Goal: Task Accomplishment & Management: Manage account settings

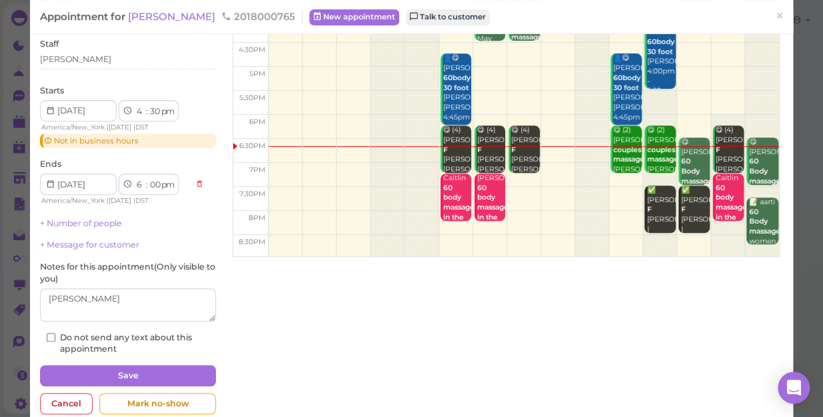
scroll to position [145, 0]
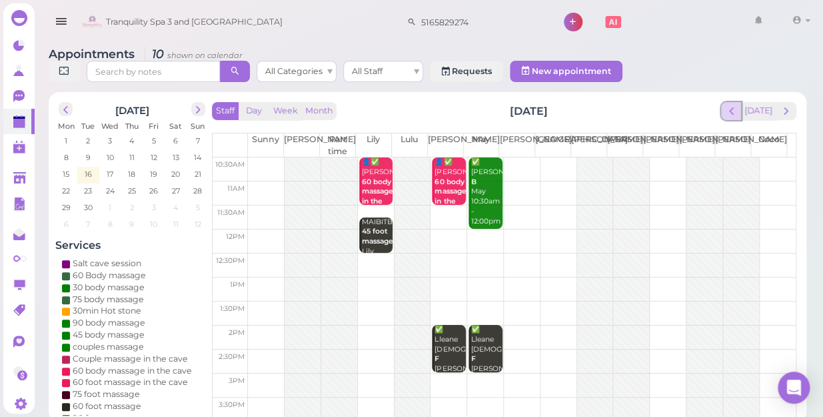
click at [735, 105] on span "prev" at bounding box center [731, 111] width 13 height 13
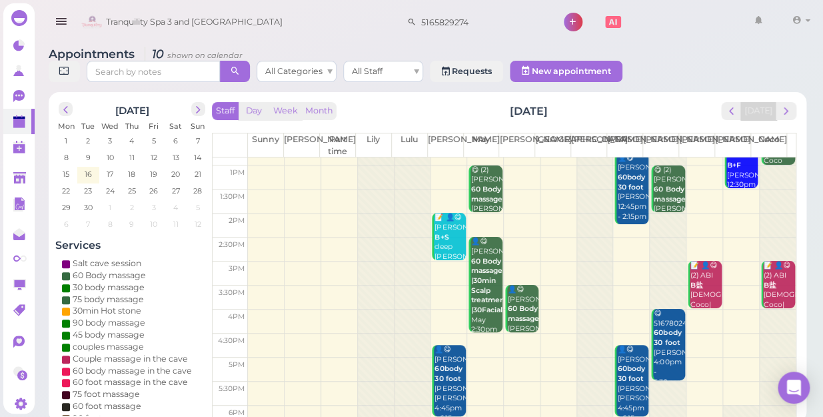
scroll to position [241, 0]
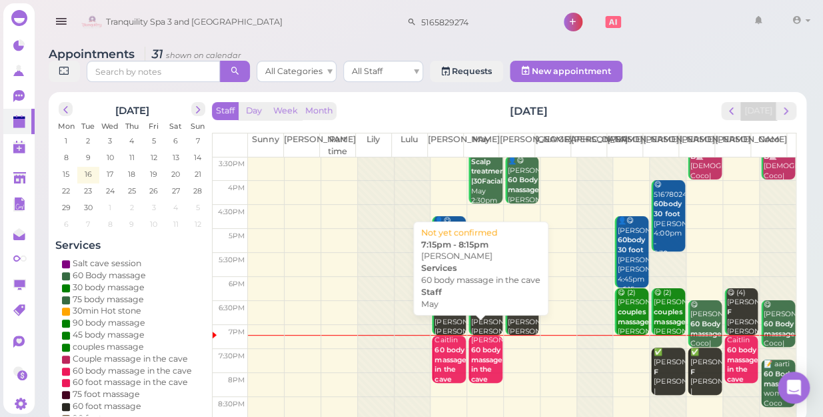
click at [487, 355] on b "60 body massage in the cave" at bounding box center [486, 364] width 31 height 38
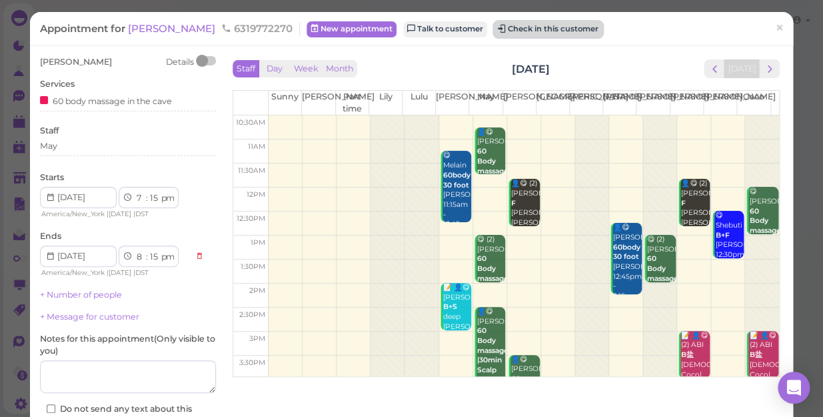
click at [498, 29] on button "Check in this customer" at bounding box center [548, 29] width 109 height 16
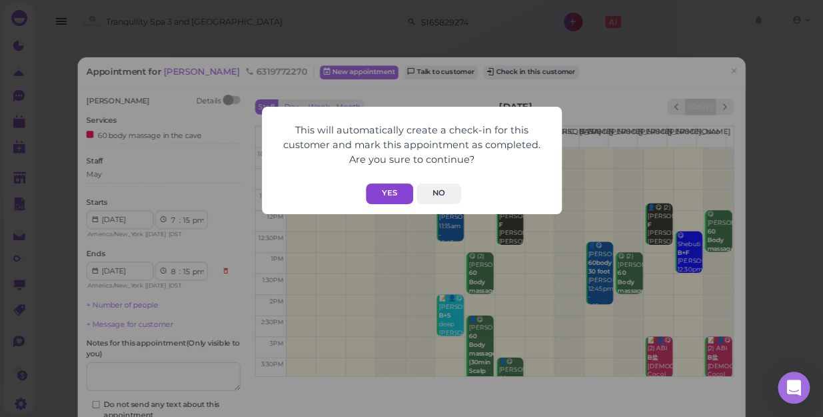
click at [401, 191] on button "Yes" at bounding box center [389, 193] width 47 height 21
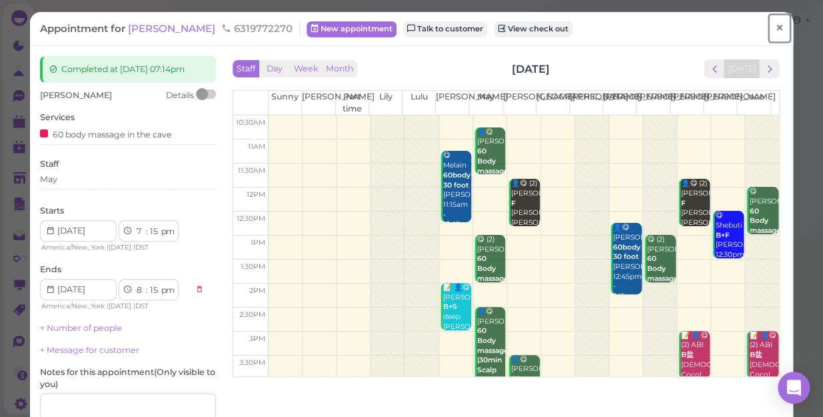
click at [775, 27] on span "×" at bounding box center [779, 28] width 9 height 19
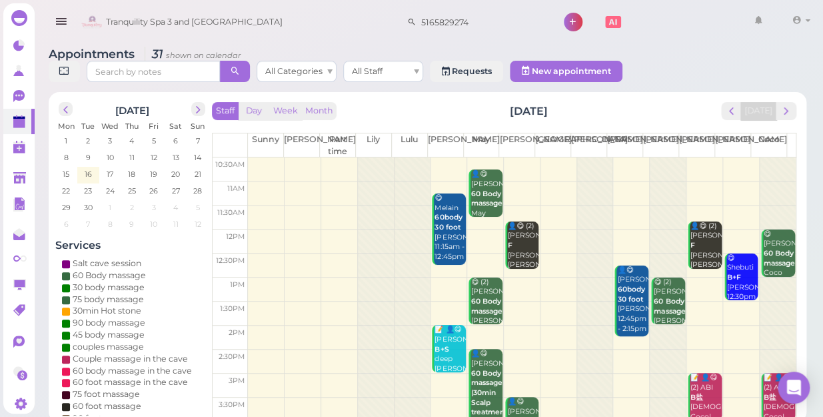
scroll to position [241, 0]
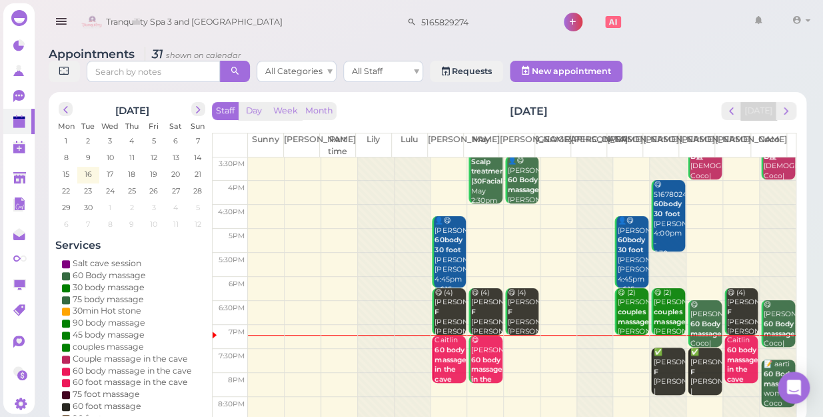
click at [505, 328] on td at bounding box center [522, 337] width 548 height 24
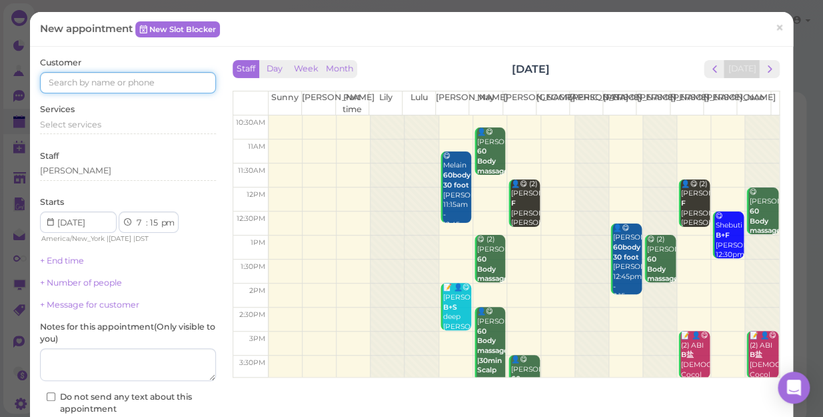
click at [154, 81] on input at bounding box center [128, 82] width 176 height 21
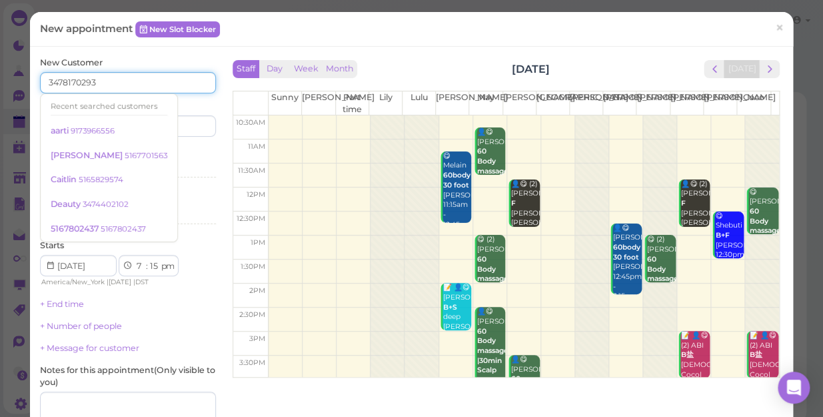
type input "3478170293"
click at [190, 125] on input at bounding box center [173, 125] width 85 height 21
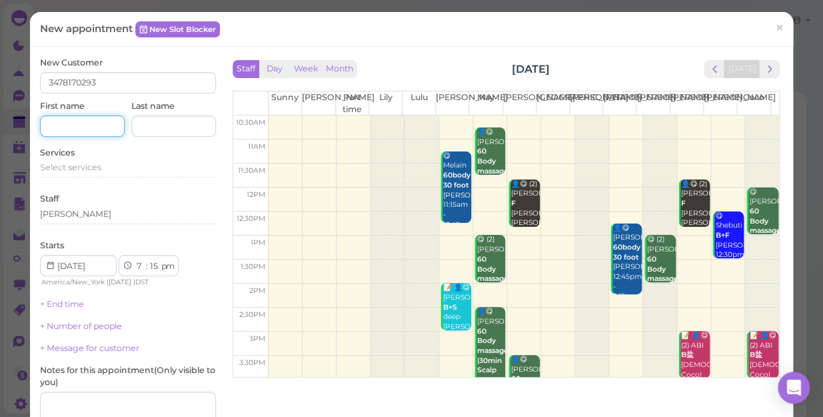
click at [61, 119] on input at bounding box center [82, 125] width 85 height 21
type input "[PERSON_NAME]"
click at [99, 167] on span "Select services" at bounding box center [70, 167] width 61 height 10
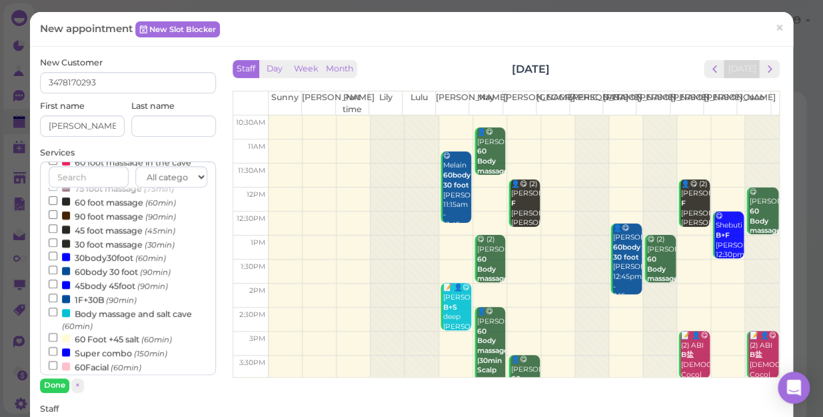
scroll to position [181, 0]
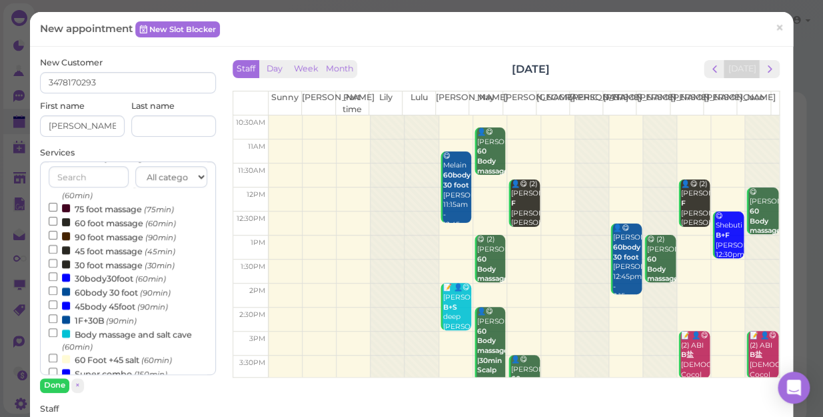
click at [117, 223] on label "60 foot massage (60min)" at bounding box center [112, 222] width 127 height 14
click at [57, 223] on input "60 foot massage (60min)" at bounding box center [53, 221] width 9 height 9
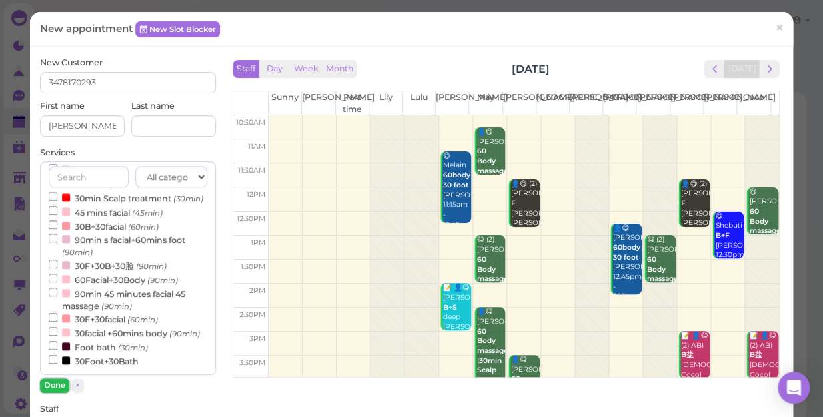
click at [56, 384] on button "Done" at bounding box center [54, 385] width 29 height 14
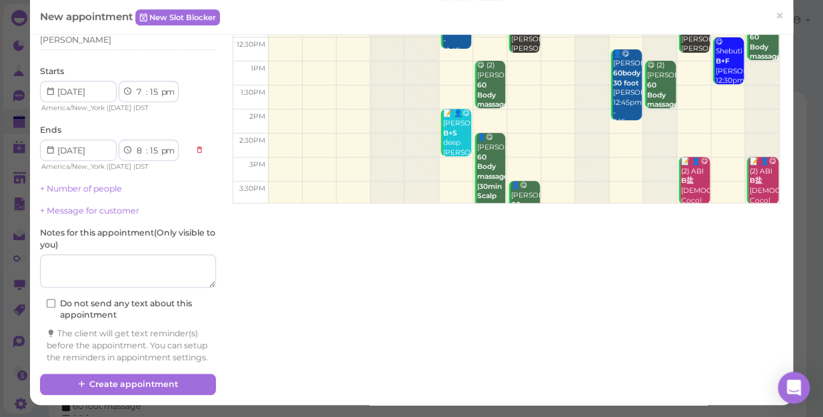
scroll to position [185, 0]
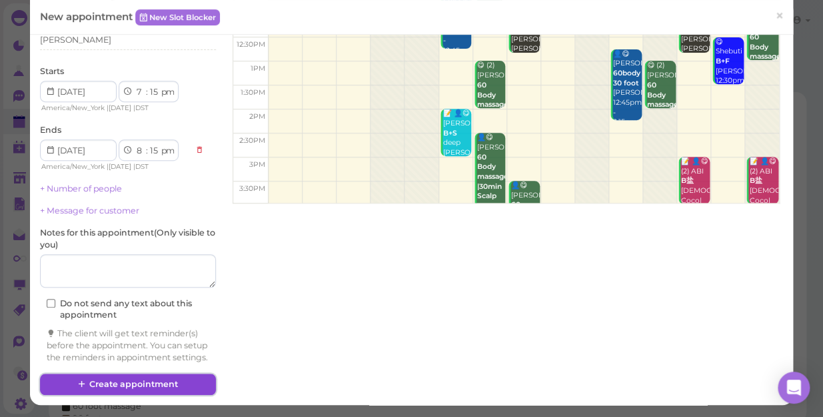
click at [143, 381] on button "Create appointment" at bounding box center [128, 383] width 176 height 21
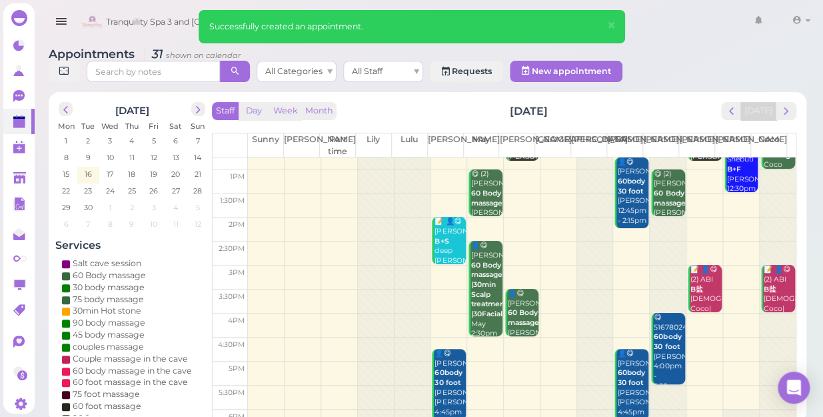
scroll to position [241, 0]
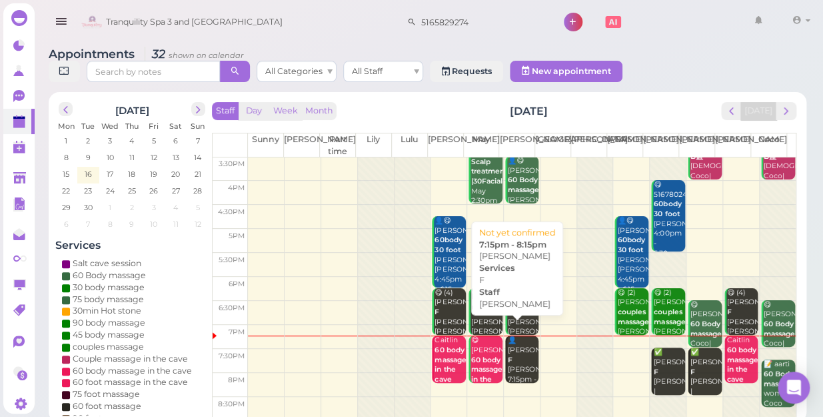
click at [512, 345] on div "👤[PERSON_NAME] F [PERSON_NAME] 7:15pm - 8:15pm" at bounding box center [522, 364] width 31 height 59
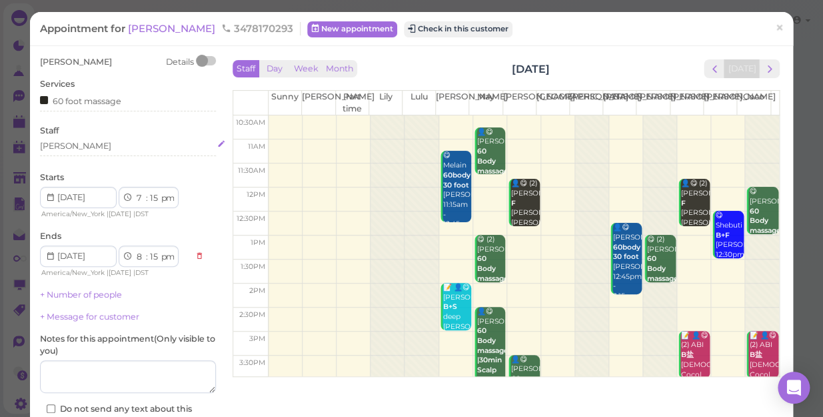
click at [91, 143] on div "[PERSON_NAME]" at bounding box center [128, 146] width 176 height 12
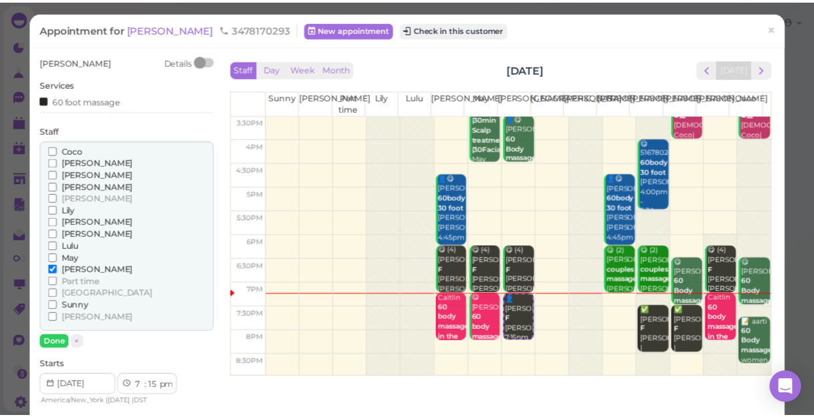
scroll to position [60, 0]
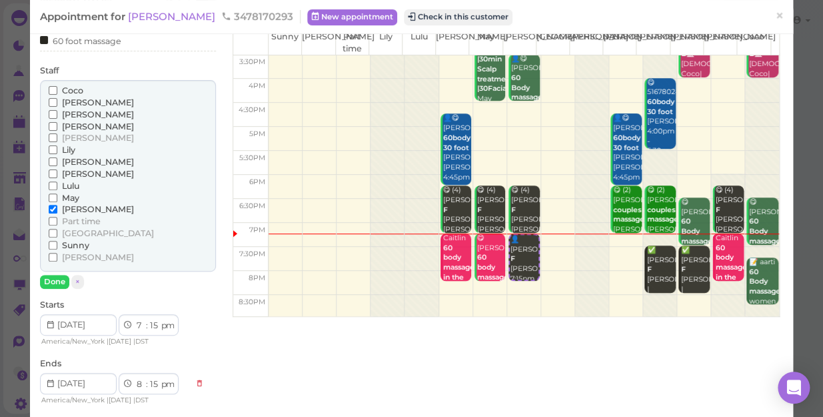
click at [73, 198] on span "May" at bounding box center [70, 198] width 17 height 10
click at [57, 198] on input "May" at bounding box center [53, 197] width 9 height 9
click at [59, 281] on button "Done" at bounding box center [54, 282] width 29 height 14
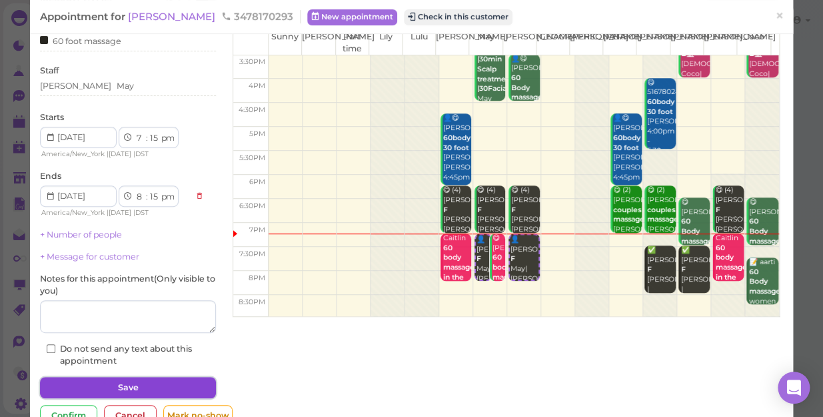
click at [117, 387] on button "Save" at bounding box center [128, 387] width 176 height 21
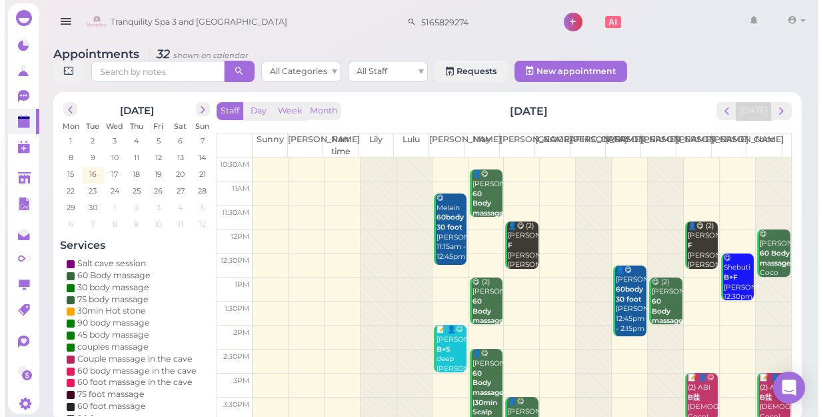
scroll to position [241, 0]
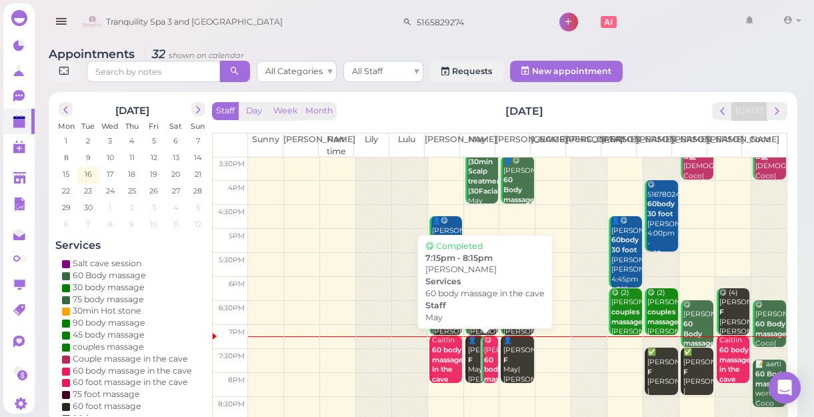
click at [485, 356] on b "60 body massage in the cave" at bounding box center [499, 383] width 31 height 57
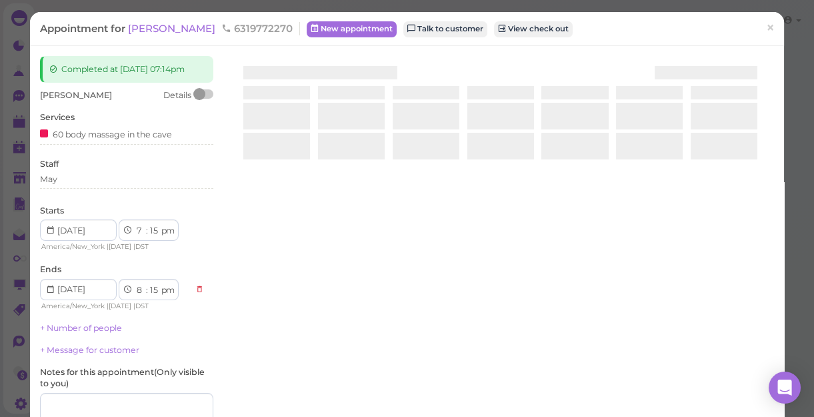
click at [485, 356] on div at bounding box center [500, 214] width 547 height 317
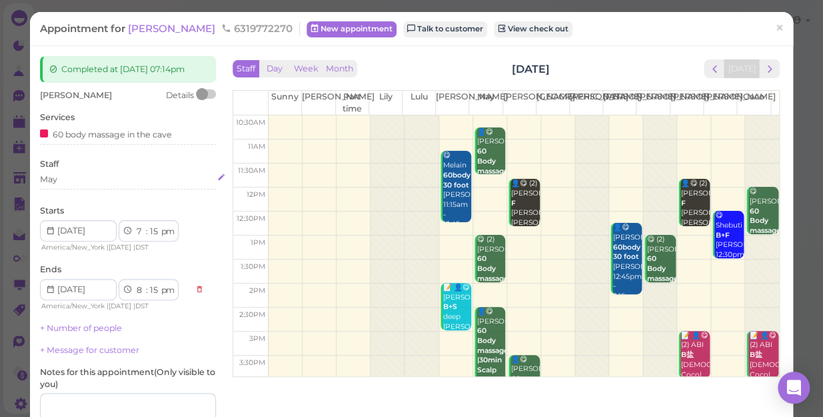
click at [89, 179] on div "May" at bounding box center [128, 179] width 176 height 12
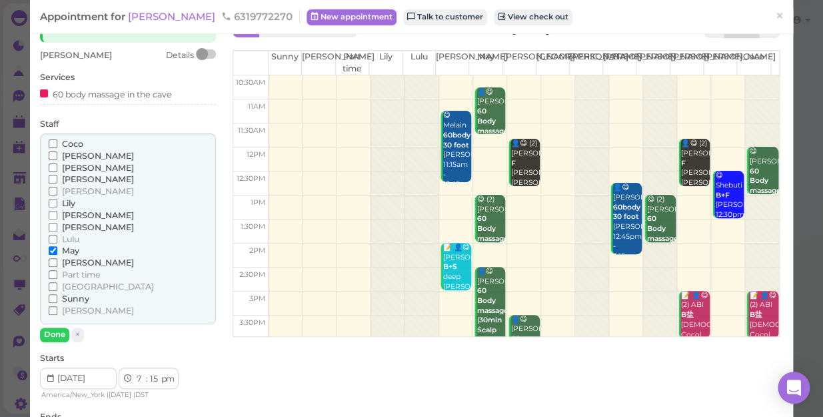
scroll to position [60, 0]
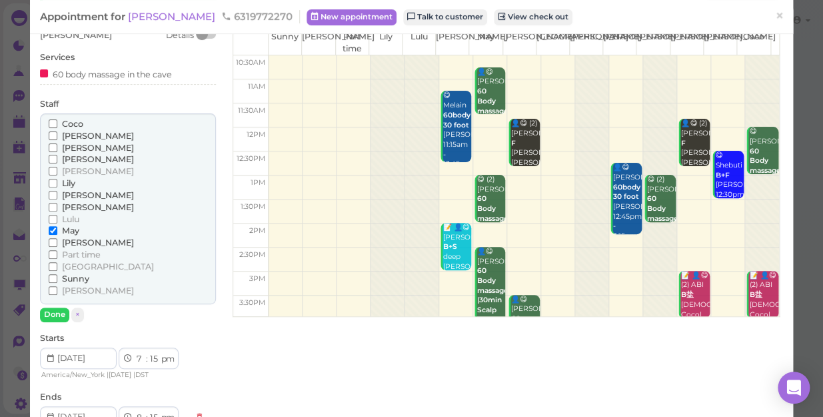
click at [73, 135] on span "[PERSON_NAME]" at bounding box center [98, 136] width 72 height 10
click at [57, 135] on input "[PERSON_NAME]" at bounding box center [53, 135] width 9 height 9
click at [72, 146] on span "[PERSON_NAME]" at bounding box center [98, 148] width 72 height 10
click at [57, 146] on input "[PERSON_NAME]" at bounding box center [53, 147] width 9 height 9
click at [68, 227] on span "May" at bounding box center [70, 230] width 17 height 10
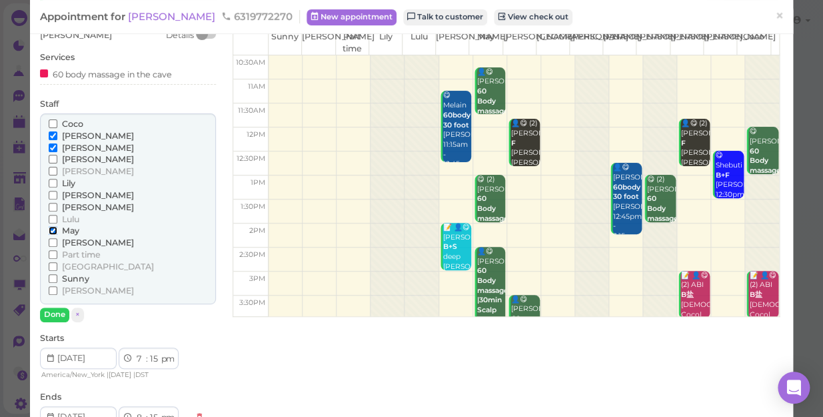
click at [57, 227] on input "May" at bounding box center [53, 230] width 9 height 9
click at [53, 311] on button "Done" at bounding box center [54, 314] width 29 height 14
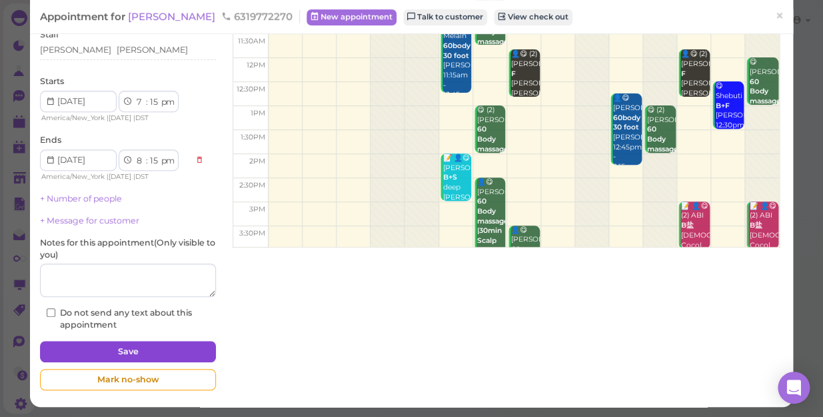
scroll to position [130, 0]
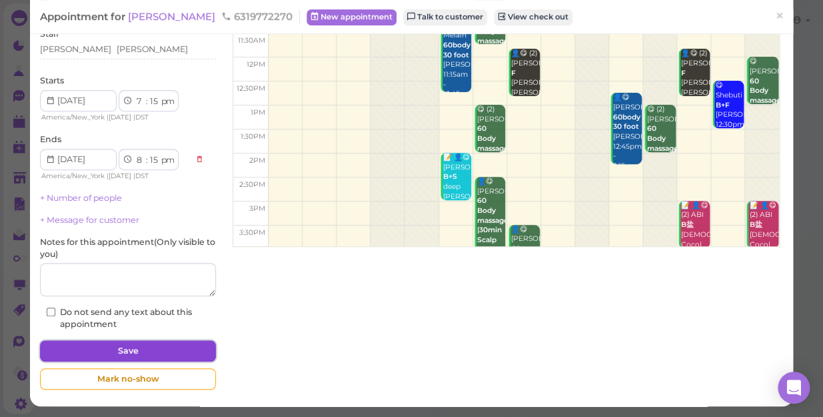
click at [117, 344] on button "Save" at bounding box center [128, 350] width 176 height 21
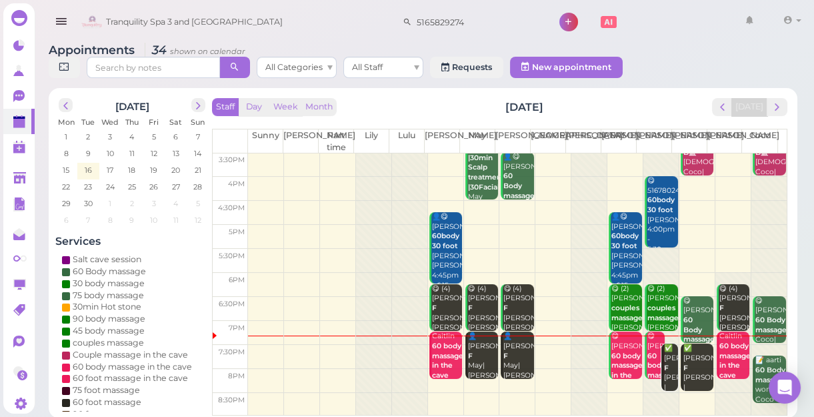
scroll to position [5, 0]
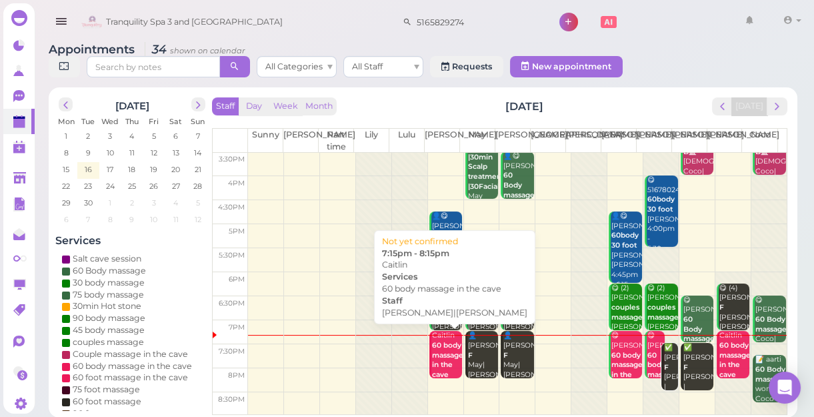
click at [441, 360] on b "60 body massage in the cave" at bounding box center [447, 360] width 31 height 38
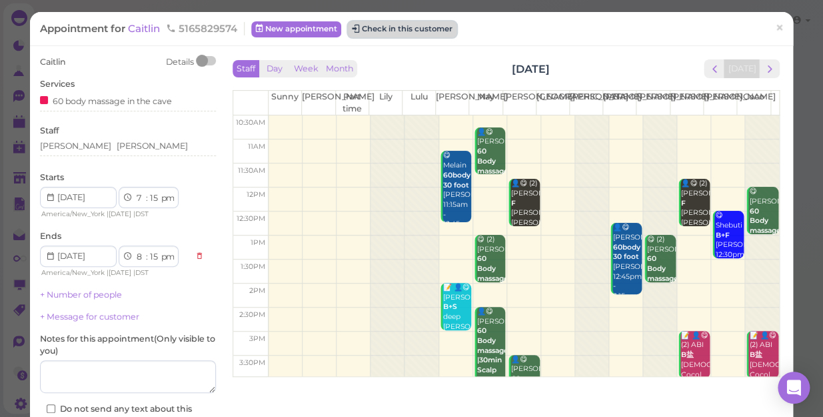
click at [380, 27] on button "Check in this customer" at bounding box center [402, 29] width 109 height 16
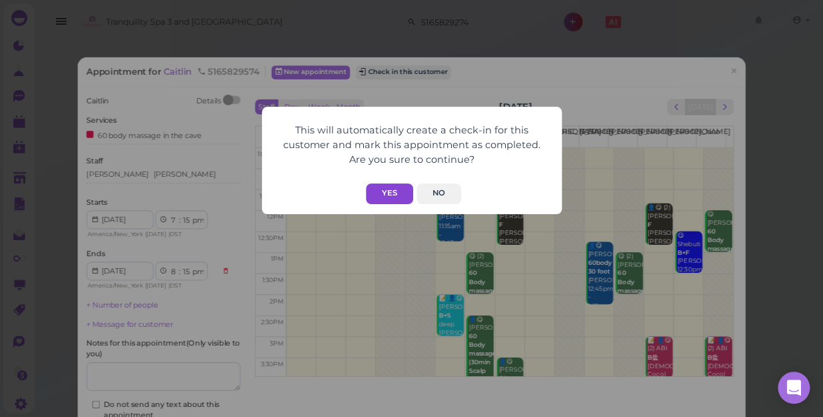
click at [387, 190] on button "Yes" at bounding box center [389, 193] width 47 height 21
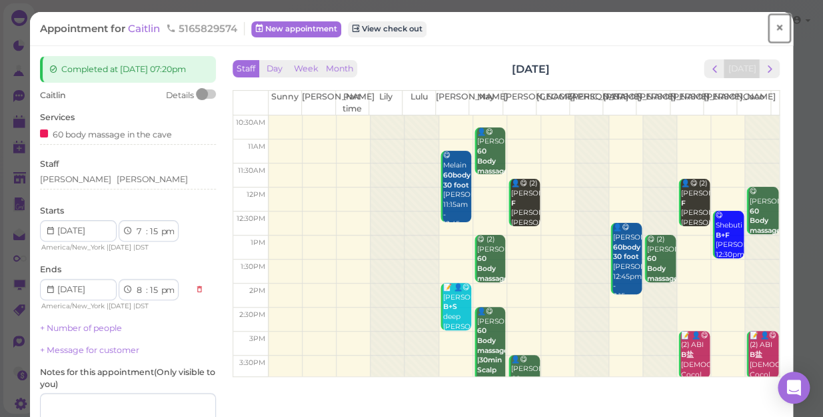
click at [775, 25] on span "×" at bounding box center [779, 28] width 9 height 19
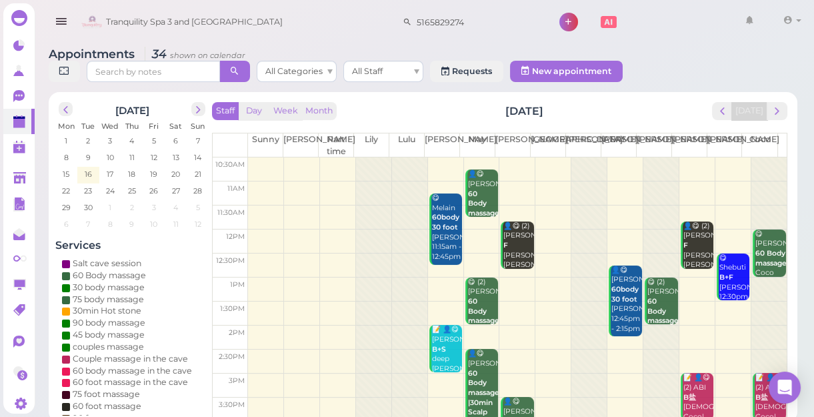
scroll to position [241, 0]
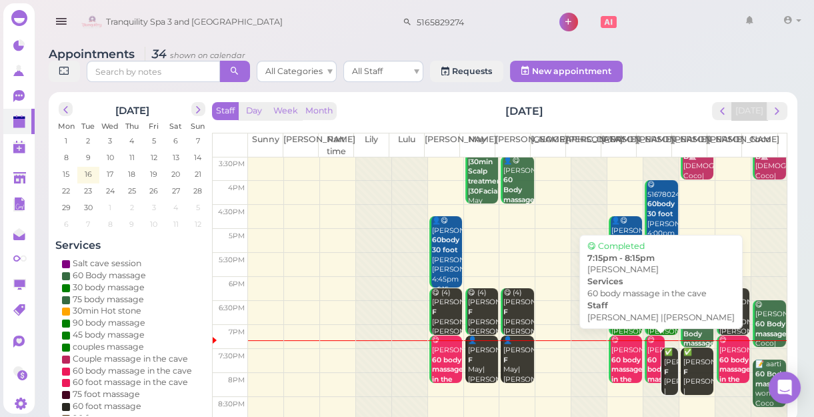
click at [647, 349] on div "😋 [PERSON_NAME] 60 body massage in the [PERSON_NAME] |[PERSON_NAME] 7:15pm - 8:…" at bounding box center [656, 403] width 18 height 137
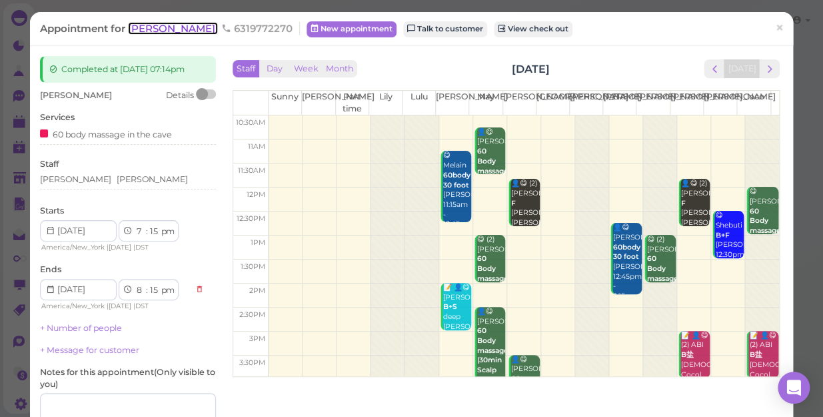
click at [148, 27] on span "[PERSON_NAME]" at bounding box center [173, 28] width 90 height 13
click at [148, 27] on span "Tranquility Spa 3 and [GEOGRAPHIC_DATA]" at bounding box center [194, 21] width 177 height 37
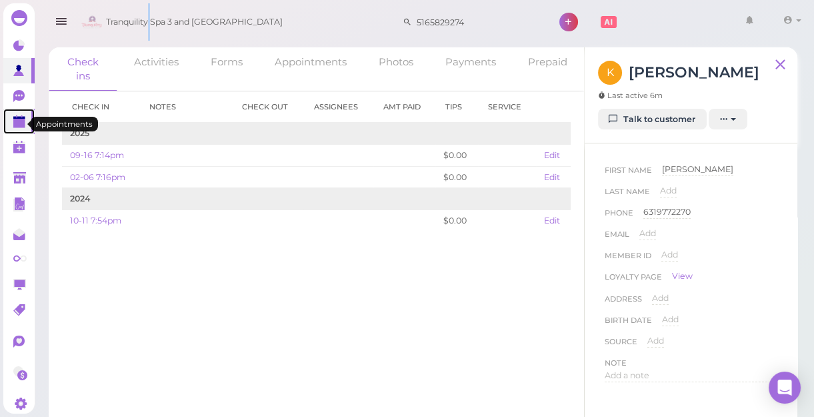
click at [20, 127] on polygon at bounding box center [19, 123] width 12 height 9
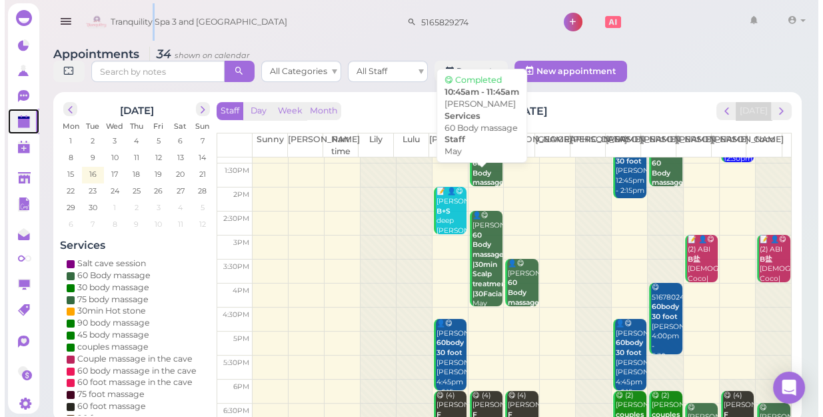
scroll to position [241, 0]
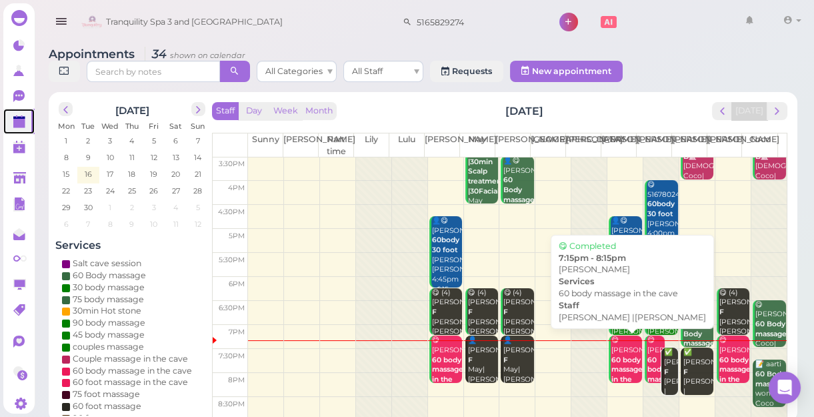
click at [618, 365] on b "60 body massage in the cave" at bounding box center [626, 374] width 31 height 38
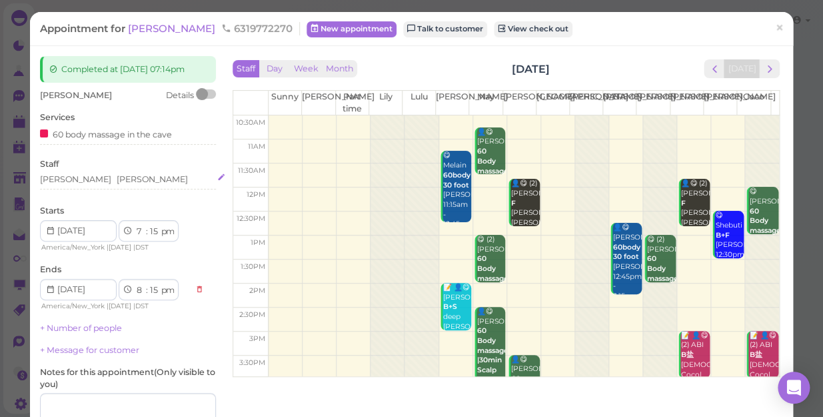
click at [118, 179] on div "[PERSON_NAME] [PERSON_NAME]" at bounding box center [128, 179] width 176 height 12
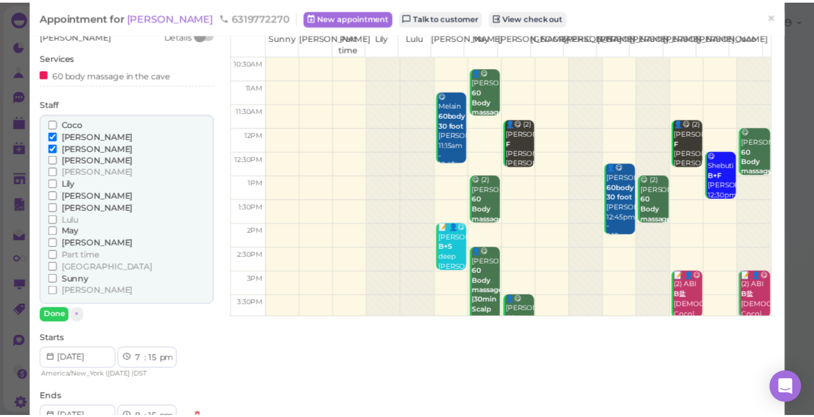
scroll to position [121, 0]
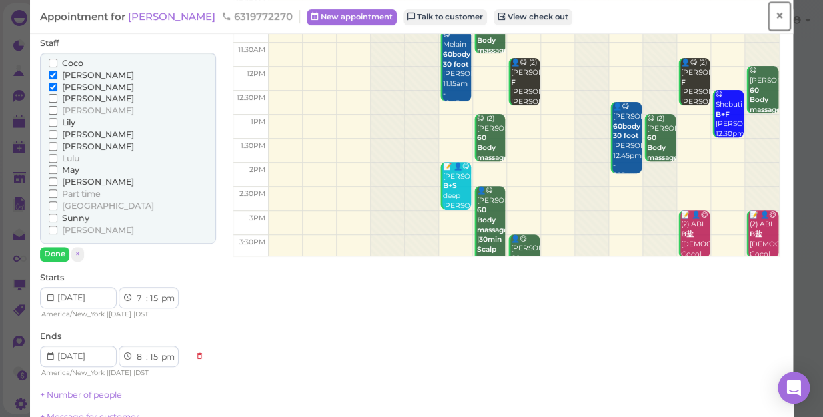
click at [775, 13] on span "×" at bounding box center [779, 16] width 9 height 19
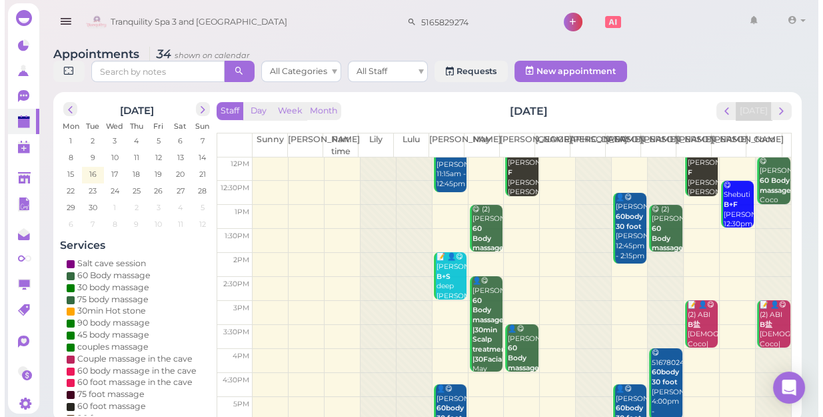
scroll to position [241, 0]
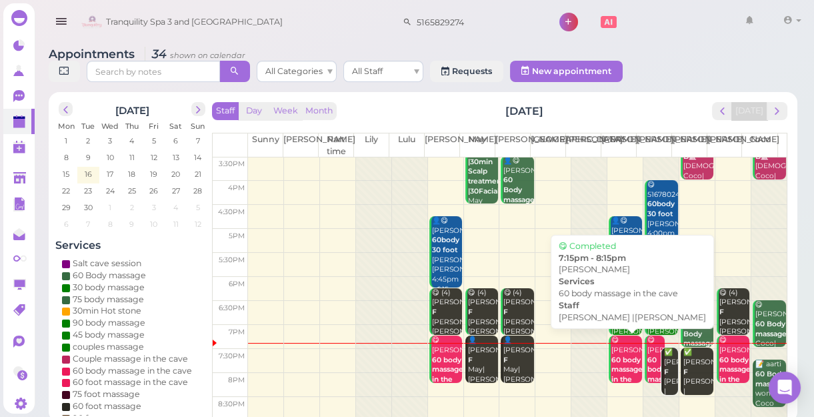
click at [620, 363] on b "60 body massage in the cave" at bounding box center [626, 374] width 31 height 38
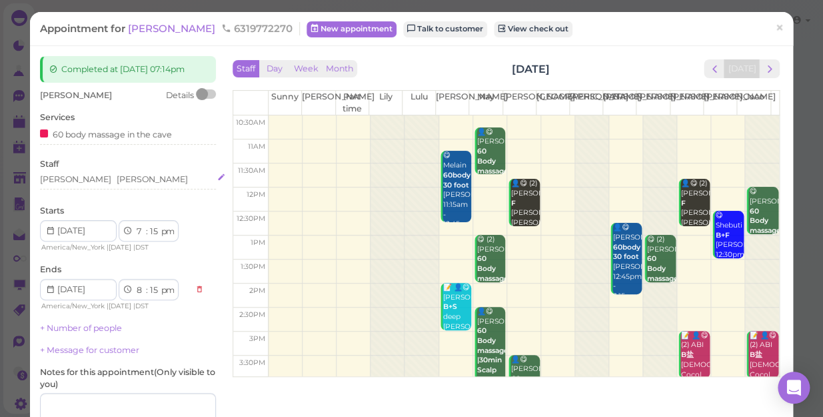
click at [97, 179] on div "[PERSON_NAME] [PERSON_NAME]" at bounding box center [128, 179] width 176 height 12
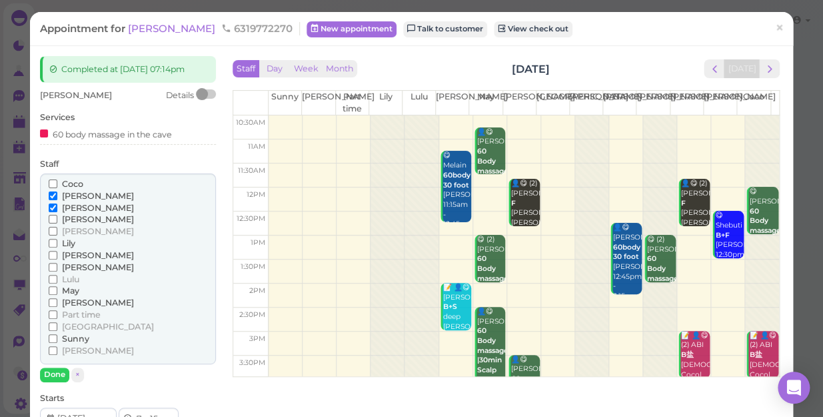
click at [62, 268] on span "[PERSON_NAME]" at bounding box center [98, 267] width 72 height 10
click at [57, 268] on input "[PERSON_NAME]" at bounding box center [53, 267] width 9 height 9
click at [79, 215] on span "[PERSON_NAME]" at bounding box center [98, 219] width 72 height 10
click at [57, 215] on input "[PERSON_NAME]" at bounding box center [53, 219] width 9 height 9
click at [84, 203] on span "[PERSON_NAME]" at bounding box center [98, 208] width 72 height 10
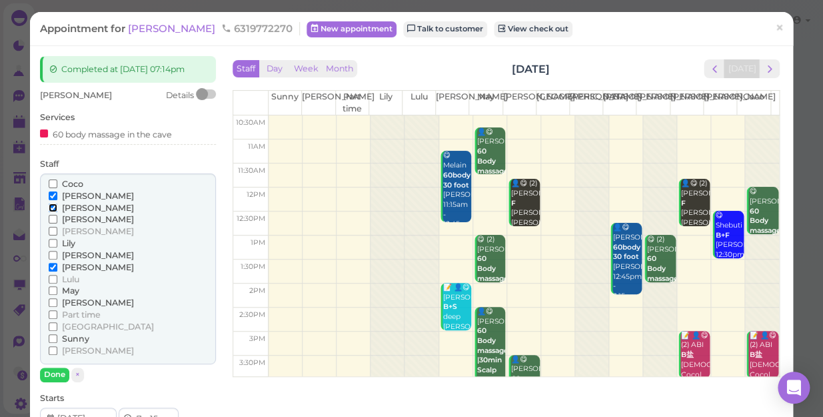
click at [57, 203] on input "[PERSON_NAME]" at bounding box center [53, 207] width 9 height 9
click at [81, 191] on span "[PERSON_NAME]" at bounding box center [98, 196] width 72 height 10
click at [57, 191] on input "[PERSON_NAME]" at bounding box center [53, 195] width 9 height 9
click at [55, 372] on button "Done" at bounding box center [54, 374] width 29 height 14
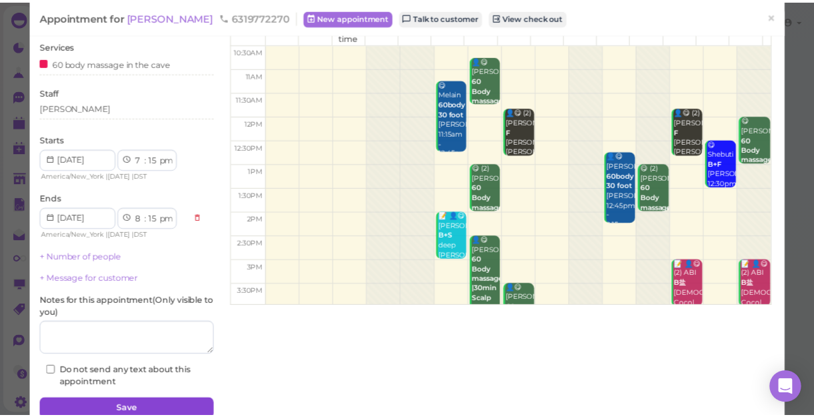
scroll to position [130, 0]
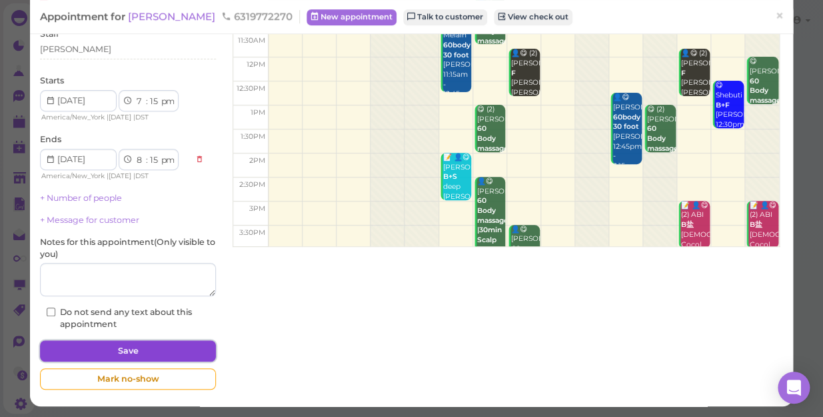
click at [137, 350] on button "Save" at bounding box center [128, 350] width 176 height 21
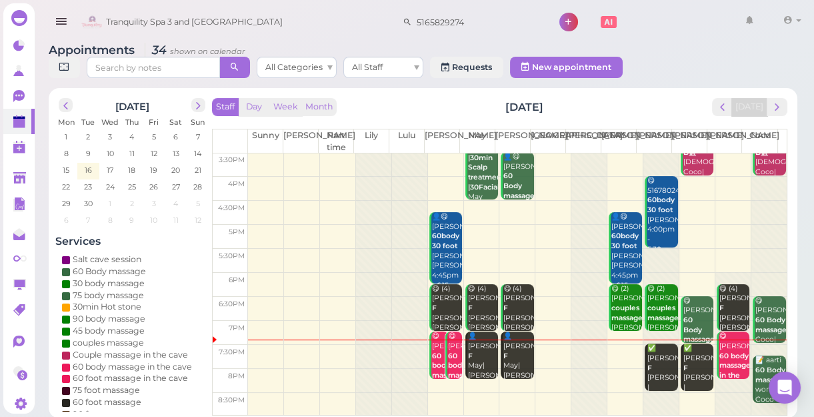
scroll to position [5, 0]
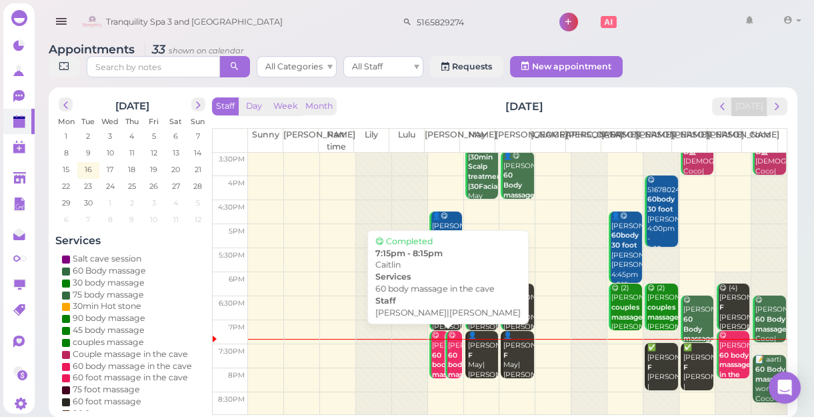
click at [437, 367] on b "60 body massage in the cave" at bounding box center [447, 379] width 31 height 57
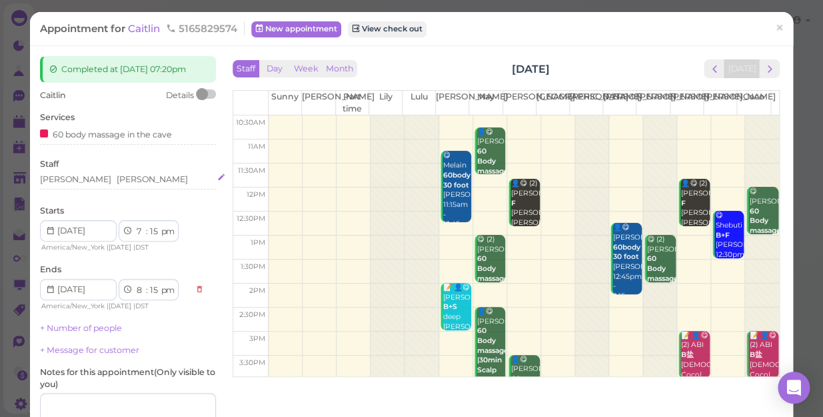
click at [97, 184] on div "[PERSON_NAME] [PERSON_NAME]" at bounding box center [128, 179] width 176 height 12
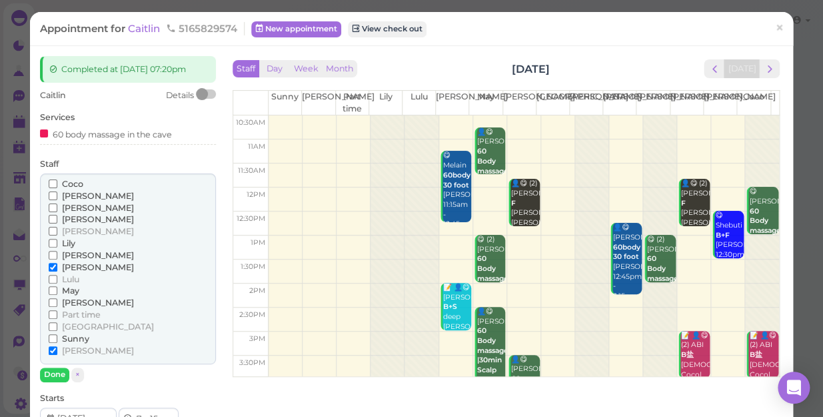
click at [78, 196] on span "[PERSON_NAME]" at bounding box center [98, 196] width 72 height 10
click at [57, 196] on input "[PERSON_NAME]" at bounding box center [53, 195] width 9 height 9
click at [78, 206] on span "[PERSON_NAME]" at bounding box center [98, 208] width 72 height 10
click at [57, 206] on input "[PERSON_NAME]" at bounding box center [53, 207] width 9 height 9
click at [65, 266] on span "[PERSON_NAME]" at bounding box center [98, 267] width 72 height 10
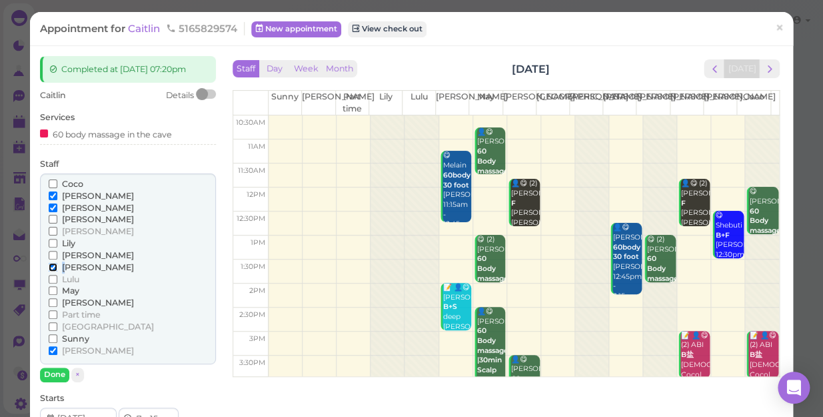
drag, startPoint x: 65, startPoint y: 266, endPoint x: 51, endPoint y: 269, distance: 14.4
click at [51, 269] on input "[PERSON_NAME]" at bounding box center [53, 267] width 9 height 9
click at [53, 350] on input "[PERSON_NAME]" at bounding box center [53, 350] width 9 height 9
click at [60, 377] on button "Done" at bounding box center [54, 374] width 29 height 14
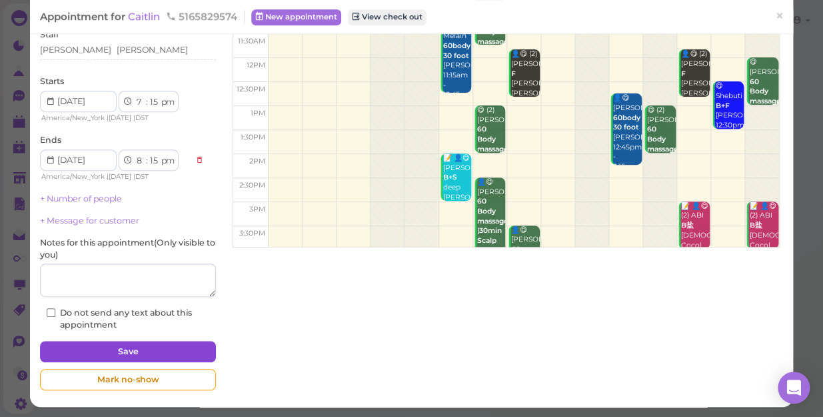
scroll to position [130, 0]
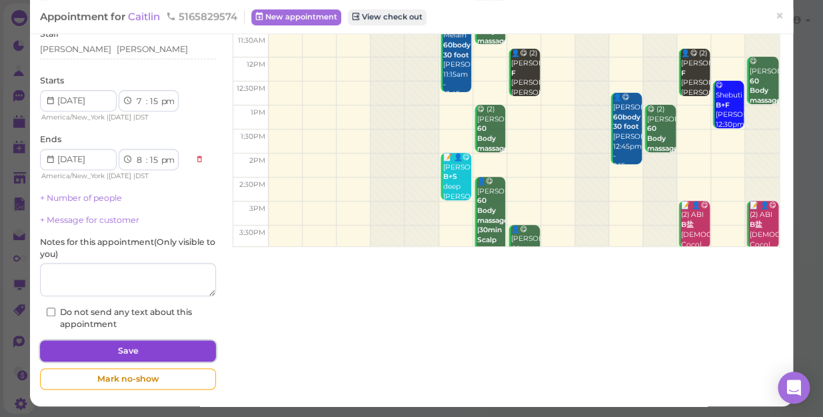
click at [154, 353] on button "Save" at bounding box center [128, 350] width 176 height 21
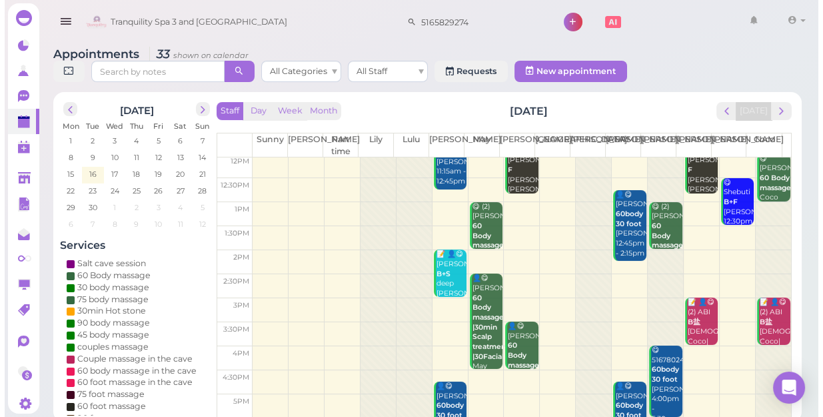
scroll to position [241, 0]
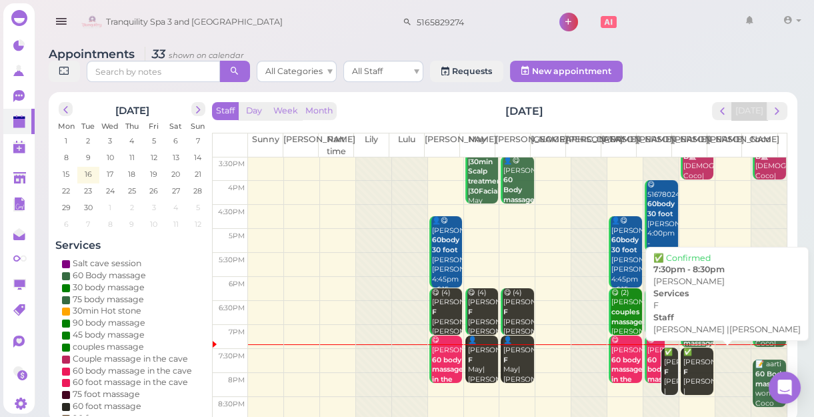
click at [689, 371] on div "✅ [PERSON_NAME] F [PERSON_NAME] |[PERSON_NAME] 7:30pm - 8:30pm" at bounding box center [698, 391] width 31 height 88
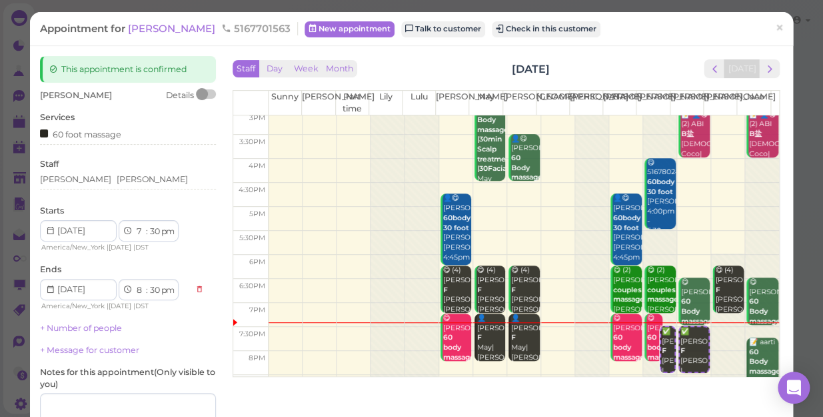
scroll to position [241, 0]
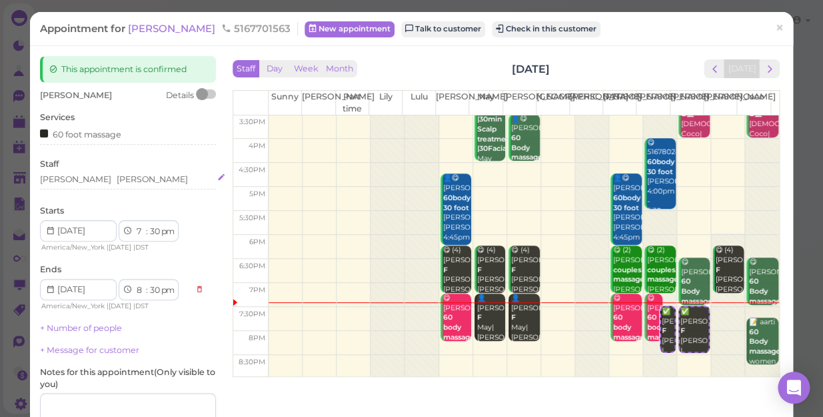
click at [104, 182] on div "[PERSON_NAME] [PERSON_NAME]" at bounding box center [128, 179] width 176 height 12
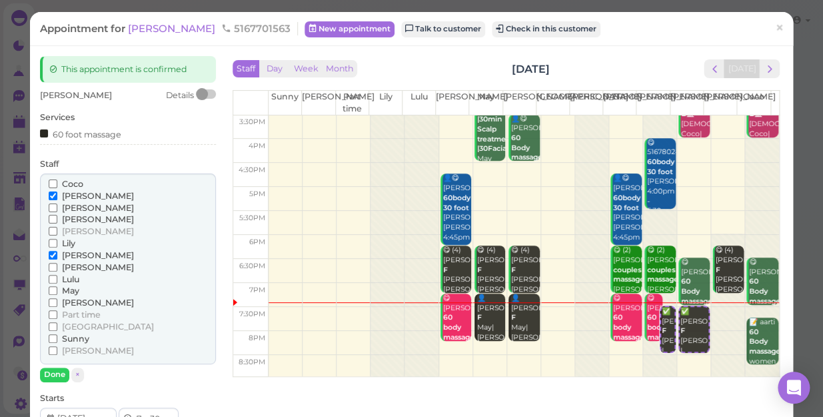
click at [104, 182] on div "Coco" at bounding box center [128, 184] width 159 height 12
click at [73, 197] on span "[PERSON_NAME]" at bounding box center [98, 196] width 72 height 10
click at [57, 197] on input "[PERSON_NAME]" at bounding box center [53, 195] width 9 height 9
click at [75, 351] on span "[PERSON_NAME]" at bounding box center [98, 350] width 72 height 10
click at [57, 351] on input "[PERSON_NAME]" at bounding box center [53, 350] width 9 height 9
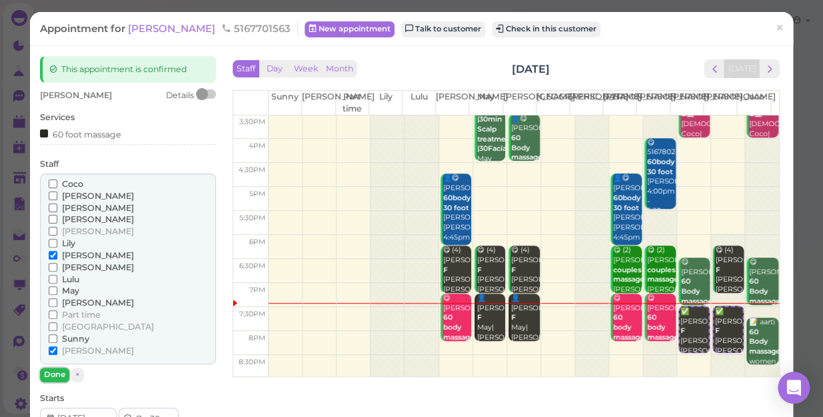
click at [65, 376] on button "Done" at bounding box center [54, 374] width 29 height 14
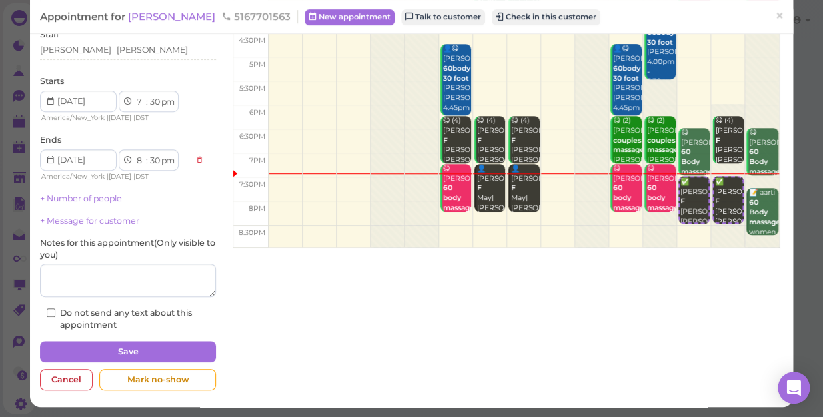
scroll to position [130, 0]
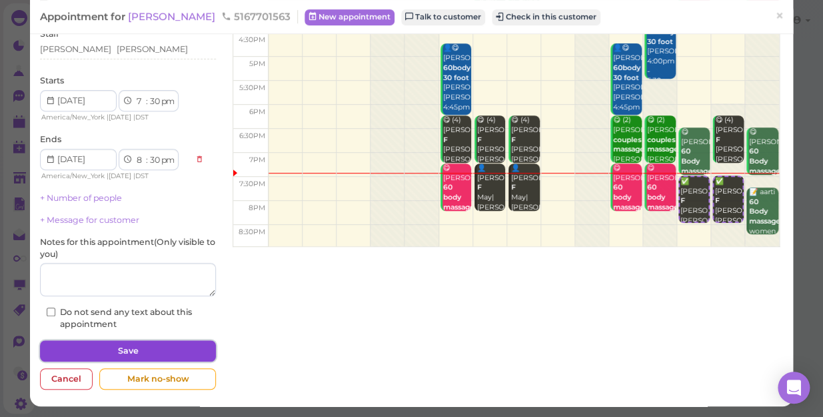
click at [110, 349] on button "Save" at bounding box center [128, 350] width 176 height 21
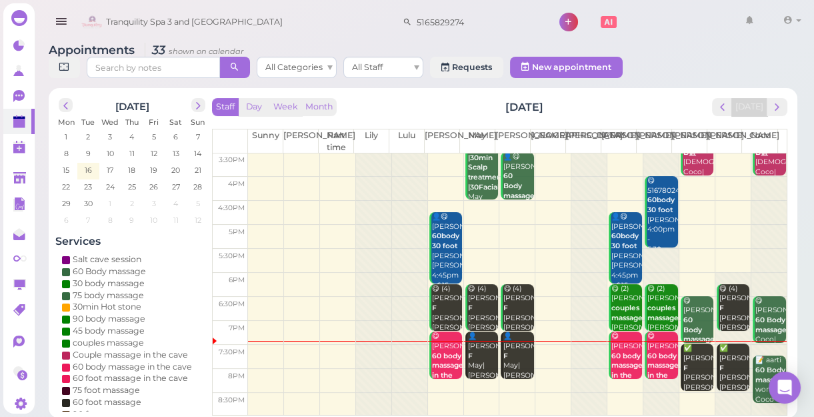
scroll to position [5, 0]
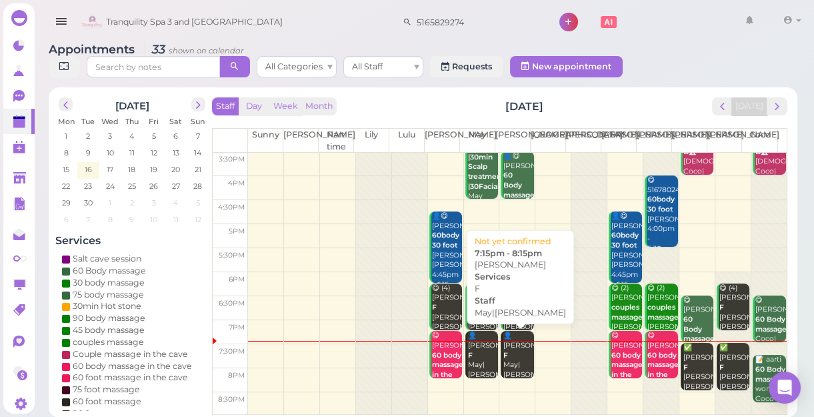
click at [513, 367] on div "👤[PERSON_NAME] May|[PERSON_NAME] 7:15pm - 8:15pm" at bounding box center [518, 365] width 31 height 69
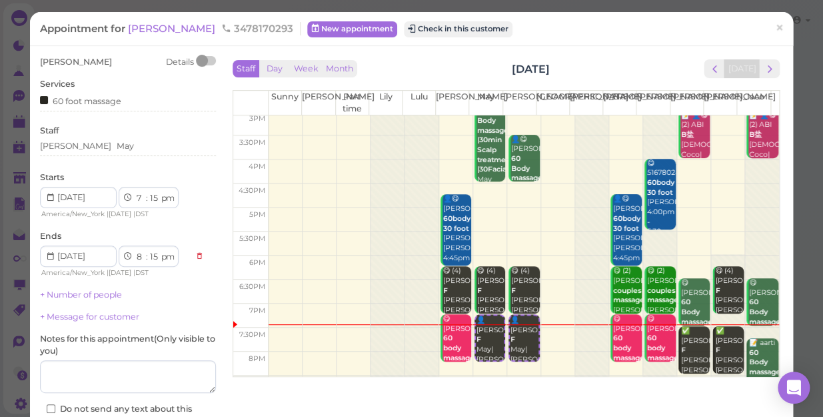
scroll to position [241, 0]
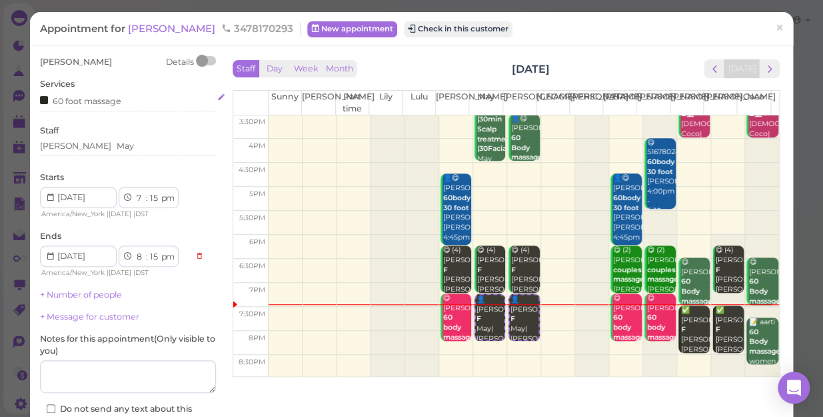
click at [129, 101] on div "60 foot massage" at bounding box center [128, 100] width 176 height 14
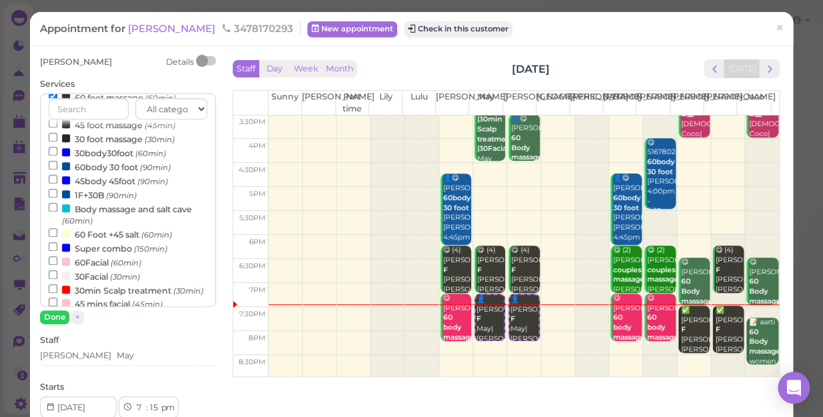
scroll to position [242, 0]
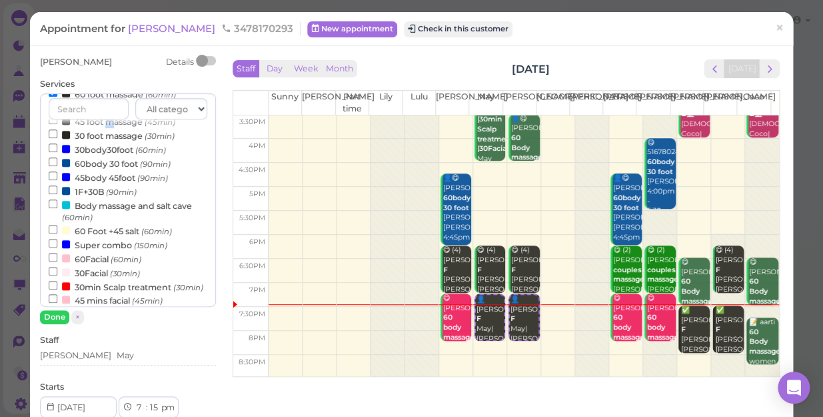
click at [111, 121] on label "45 foot massage (45min)" at bounding box center [112, 121] width 127 height 14
drag, startPoint x: 111, startPoint y: 121, endPoint x: 96, endPoint y: 130, distance: 17.4
click at [96, 130] on label "30 foot massage (30min)" at bounding box center [112, 135] width 126 height 14
click at [57, 130] on input "30 foot massage (30min)" at bounding box center [53, 133] width 9 height 9
select select "45"
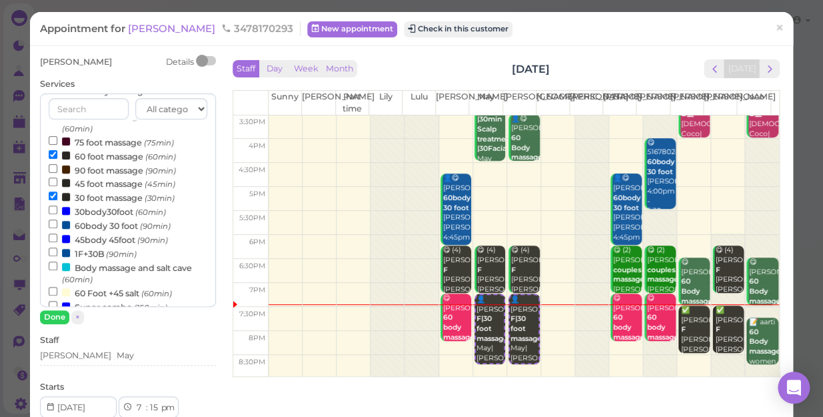
scroll to position [65, 0]
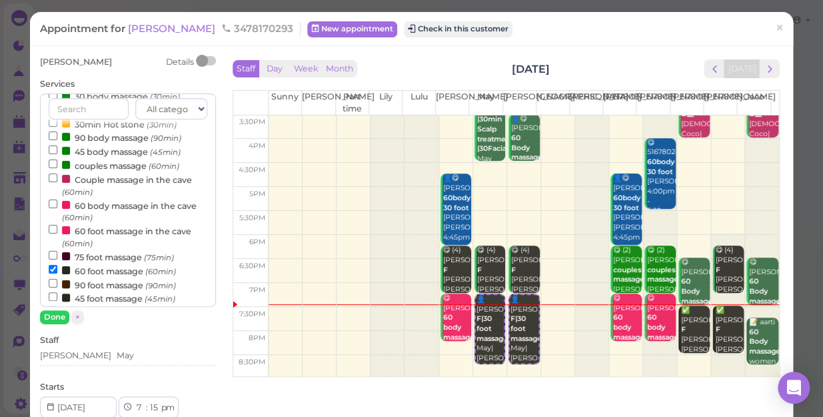
click at [103, 273] on label "60 foot massage (60min)" at bounding box center [112, 270] width 127 height 14
click at [103, 275] on label "60 foot massage (60min)" at bounding box center [112, 270] width 127 height 14
click at [57, 273] on input "60 foot massage (60min)" at bounding box center [53, 269] width 9 height 9
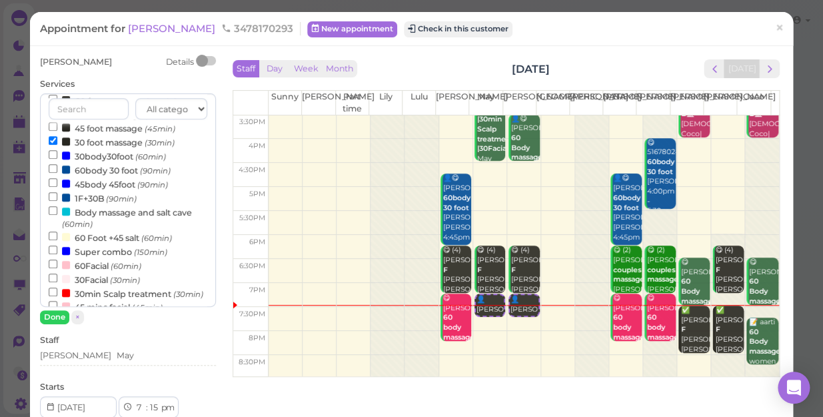
scroll to position [126, 0]
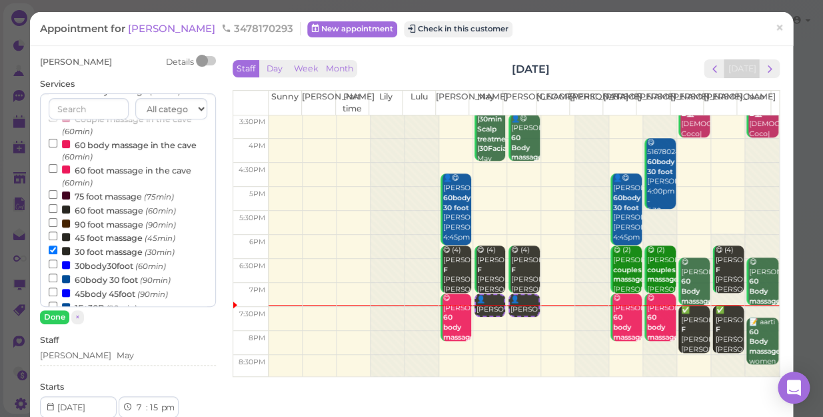
click at [109, 237] on label "45 foot massage (45min)" at bounding box center [112, 237] width 127 height 14
click at [57, 237] on input "45 foot massage (45min)" at bounding box center [53, 235] width 9 height 9
select select "8"
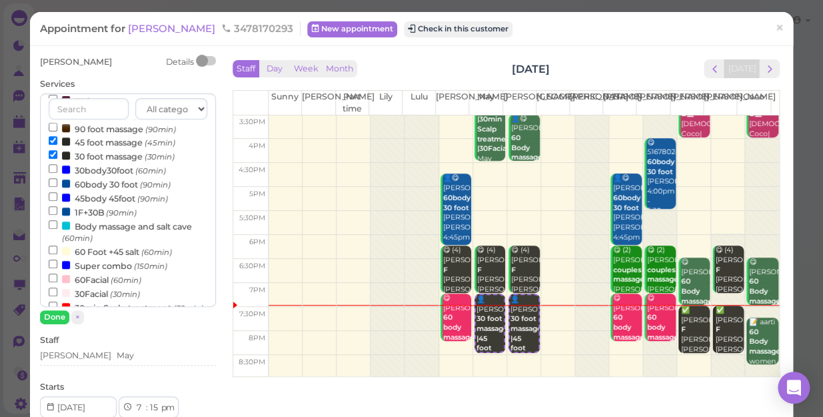
scroll to position [187, 0]
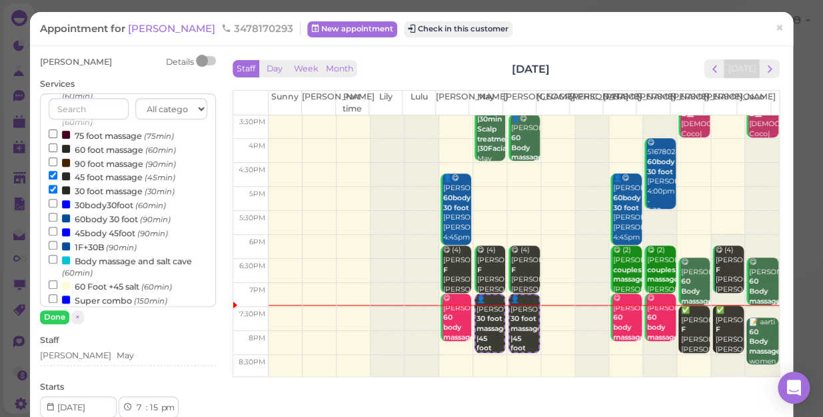
click at [100, 191] on label "30 foot massage (30min)" at bounding box center [112, 190] width 126 height 14
click at [57, 191] on input "30 foot massage (30min)" at bounding box center [53, 189] width 9 height 9
select select "00"
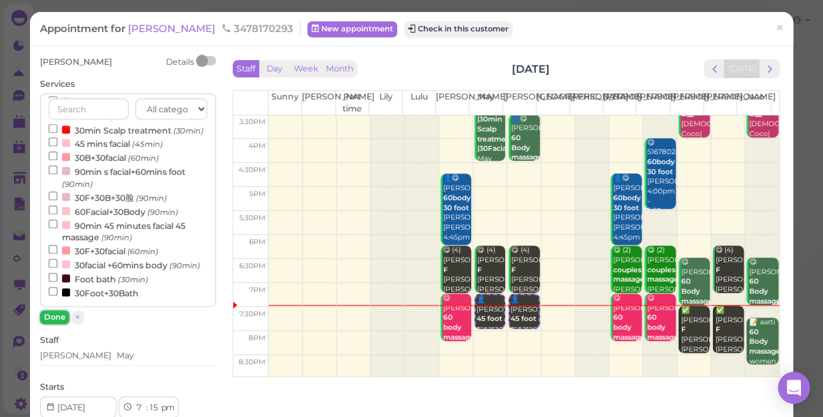
click at [52, 315] on button "Done" at bounding box center [54, 317] width 29 height 14
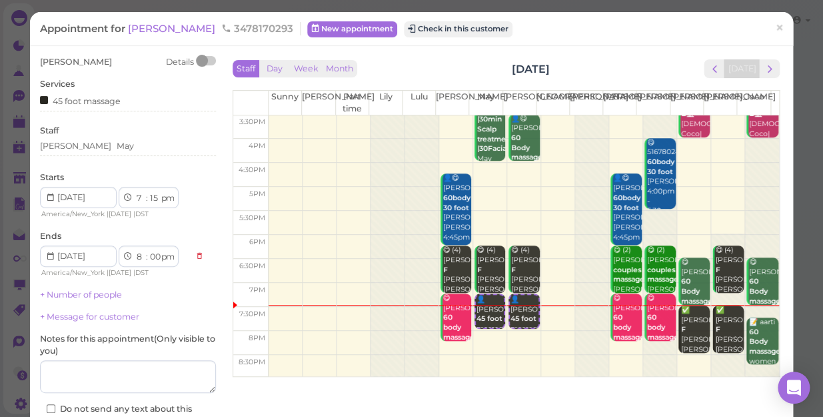
click at [52, 315] on link "+ Message for customer" at bounding box center [89, 316] width 99 height 10
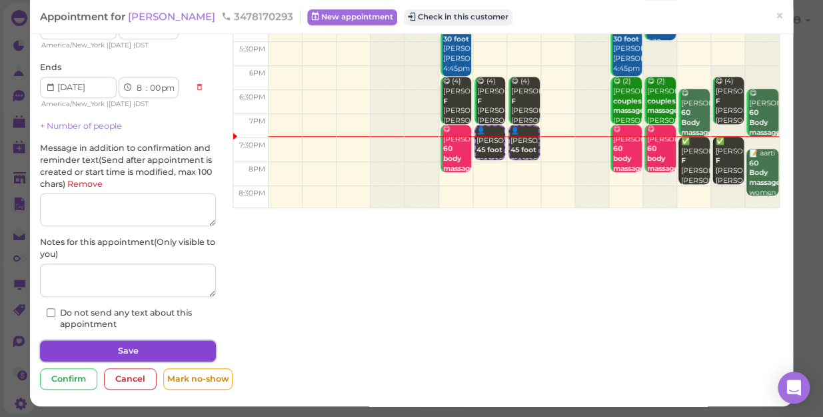
click at [143, 350] on button "Save" at bounding box center [128, 350] width 176 height 21
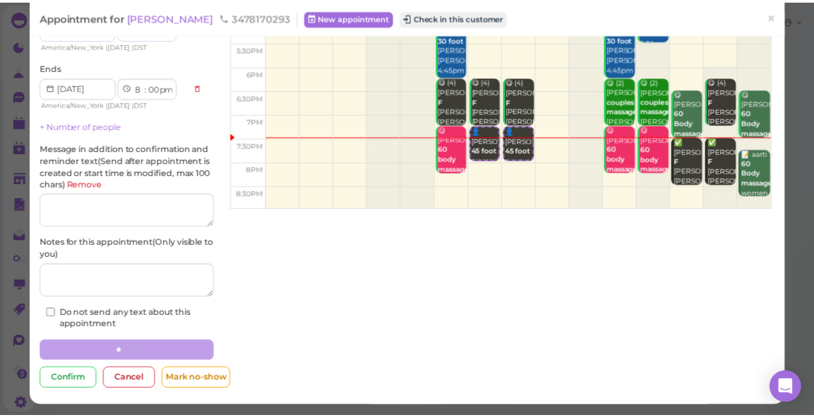
scroll to position [168, 0]
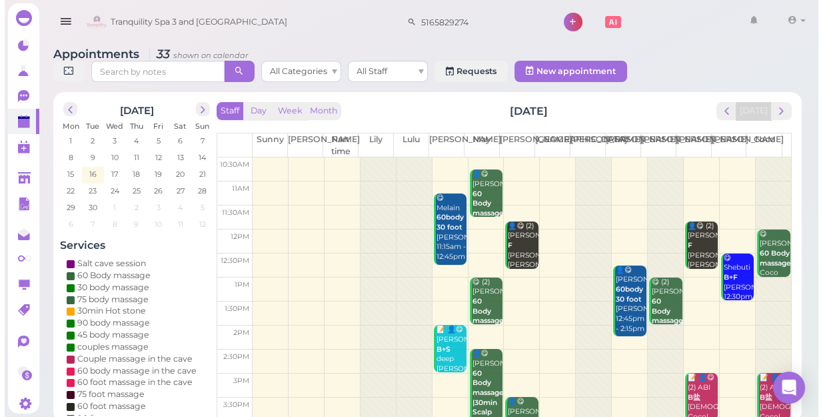
scroll to position [241, 0]
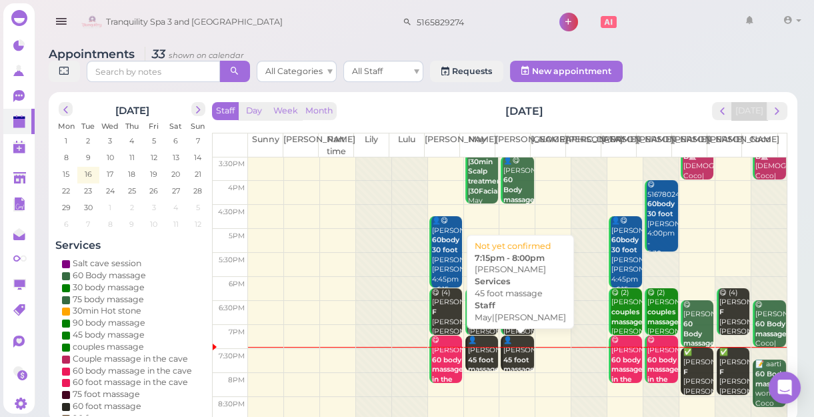
click at [512, 355] on b "45 foot massage" at bounding box center [518, 364] width 31 height 19
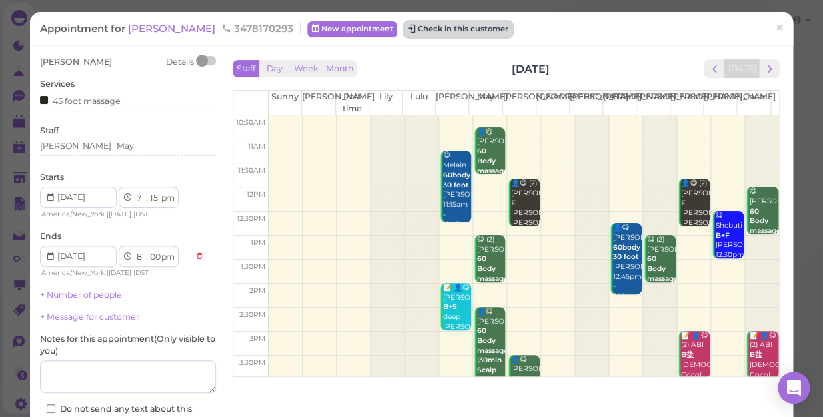
click at [427, 31] on button "Check in this customer" at bounding box center [458, 29] width 109 height 16
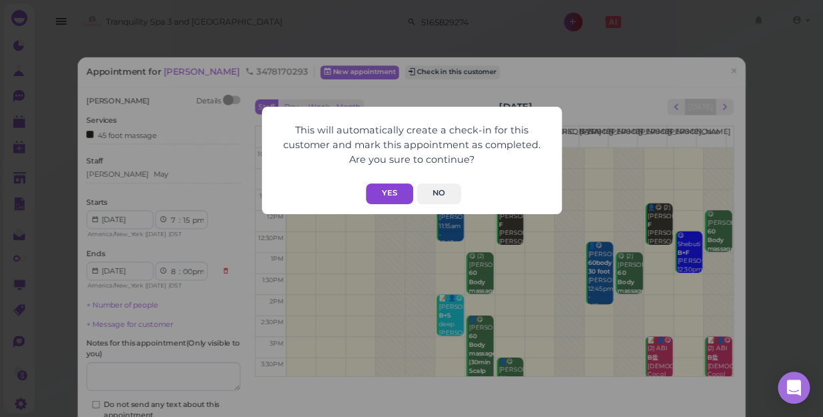
click at [395, 197] on button "Yes" at bounding box center [389, 193] width 47 height 21
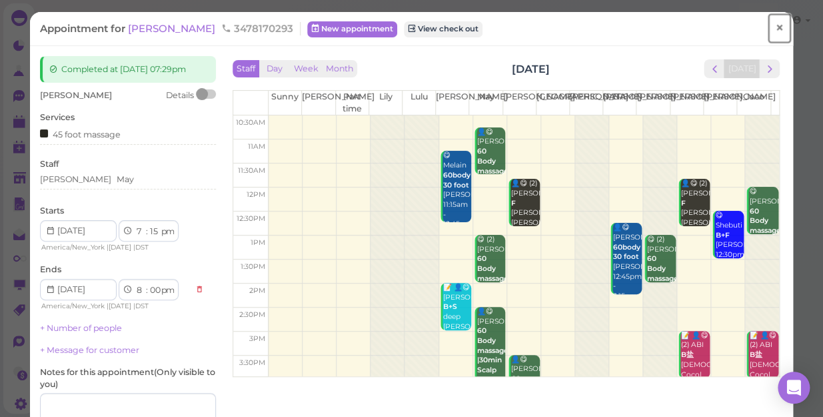
click at [775, 29] on span "×" at bounding box center [779, 28] width 9 height 19
click at [773, 29] on link at bounding box center [758, 21] width 39 height 37
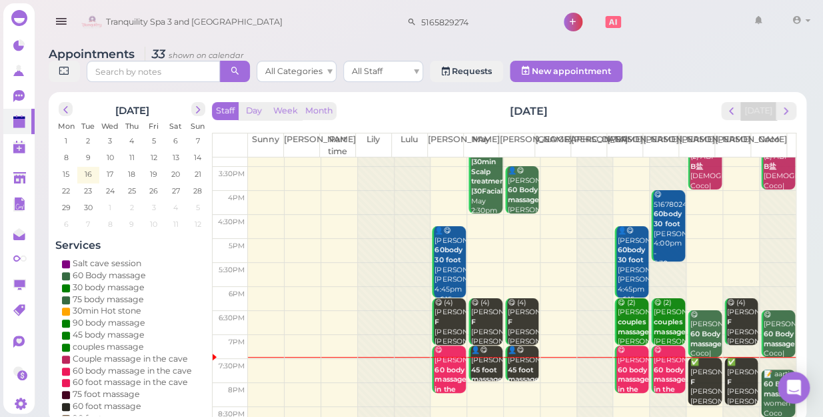
scroll to position [241, 0]
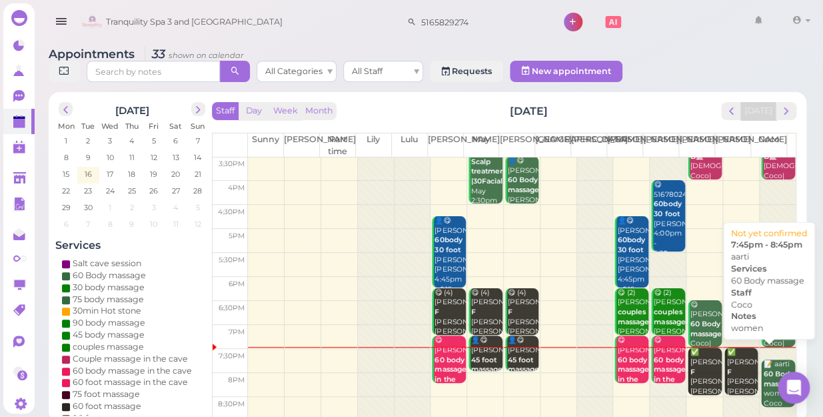
click at [772, 369] on b "60 Body massage" at bounding box center [779, 378] width 31 height 19
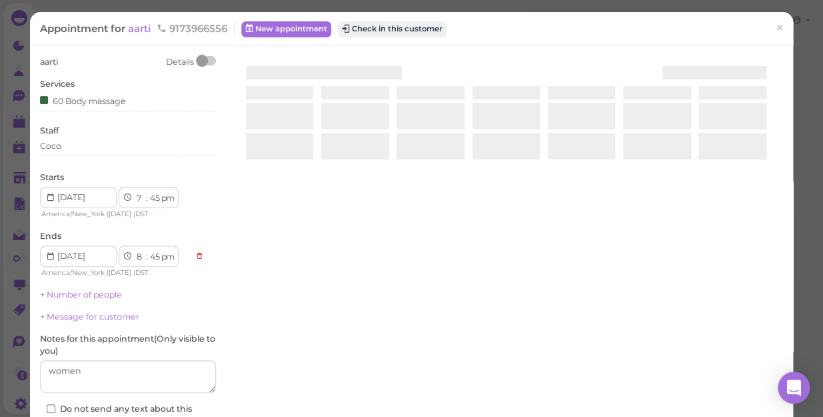
click at [772, 364] on div at bounding box center [506, 214] width 554 height 317
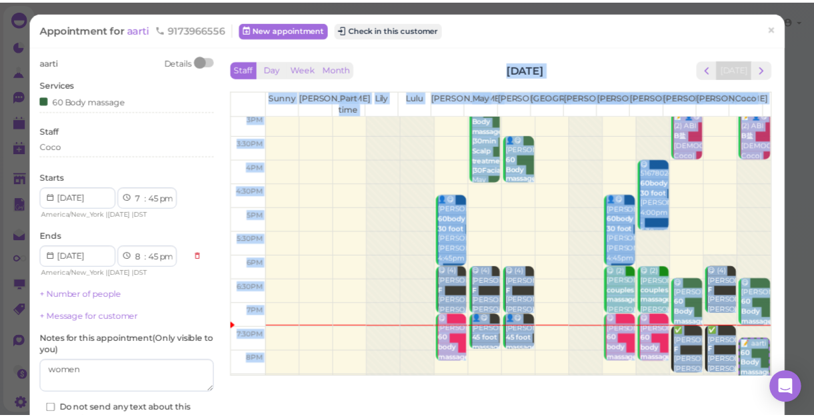
scroll to position [241, 0]
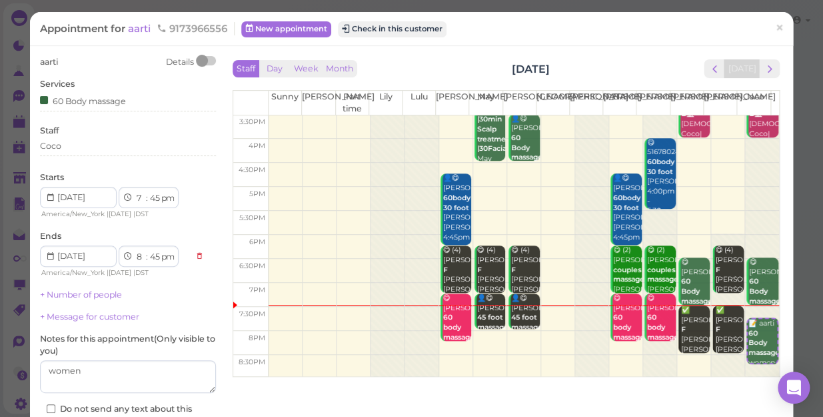
click at [543, 347] on td at bounding box center [524, 343] width 511 height 24
click at [545, 345] on td at bounding box center [524, 343] width 511 height 24
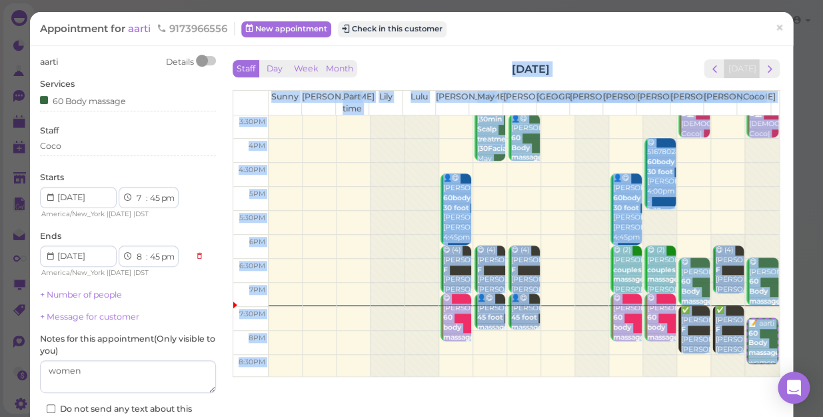
click at [545, 345] on td at bounding box center [524, 343] width 511 height 24
click at [775, 28] on span "×" at bounding box center [779, 28] width 9 height 19
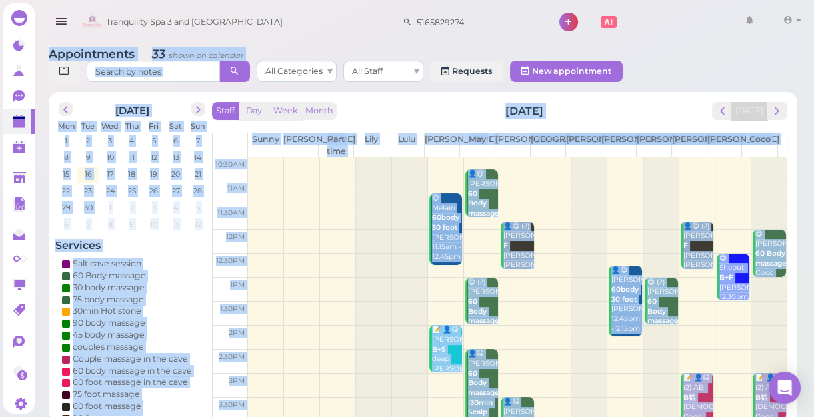
click at [699, 75] on div "Appointments 33 shown on calendar All Categories All Staff Requests New appoint…" at bounding box center [423, 66] width 749 height 38
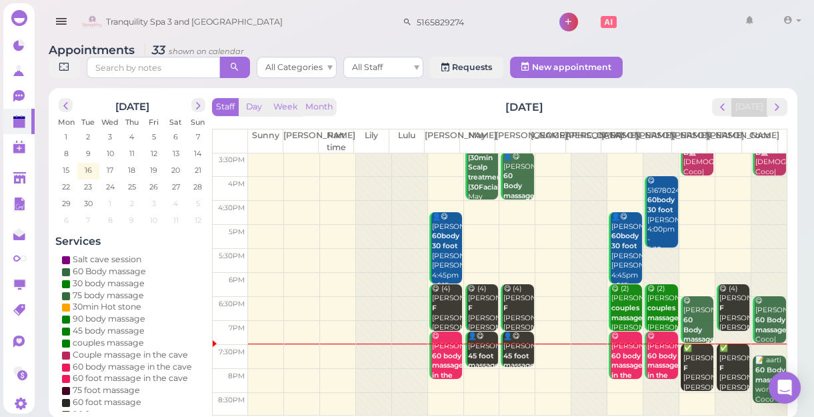
scroll to position [5, 0]
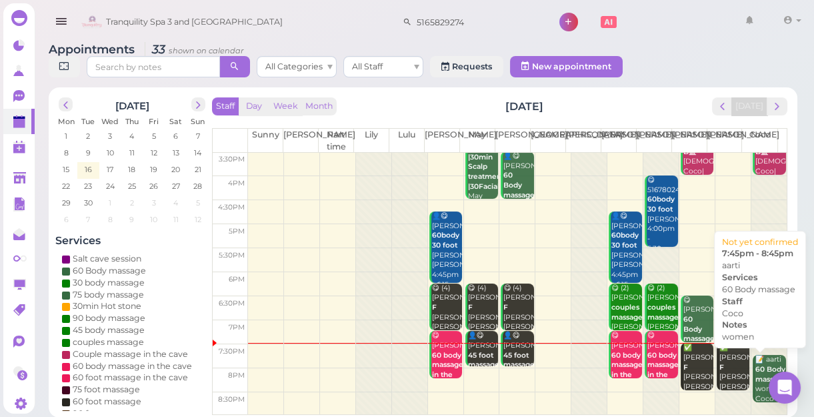
click at [755, 369] on b "60 Body massage" at bounding box center [770, 374] width 31 height 19
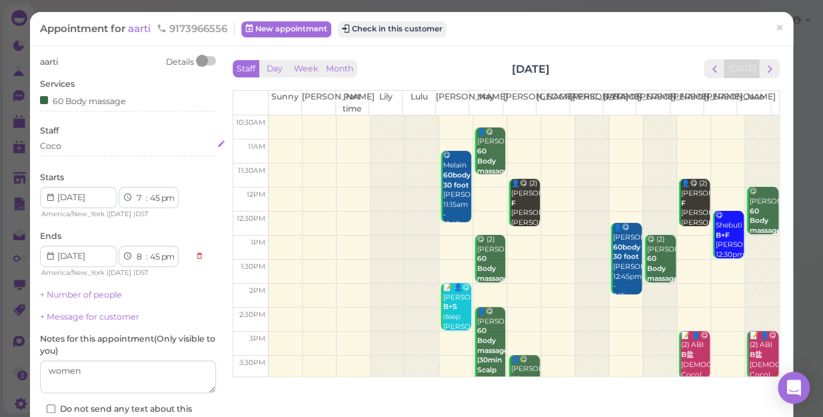
click at [103, 145] on div "Coco" at bounding box center [128, 146] width 176 height 12
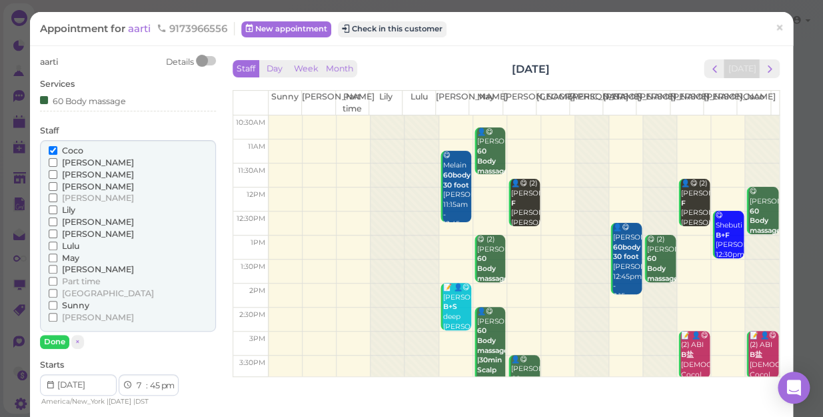
click at [62, 258] on span "May" at bounding box center [70, 258] width 17 height 10
click at [57, 258] on input "May" at bounding box center [53, 257] width 9 height 9
click at [67, 258] on span "May" at bounding box center [70, 258] width 17 height 10
click at [57, 258] on input "May" at bounding box center [53, 257] width 9 height 9
click at [74, 149] on span "Coco" at bounding box center [72, 150] width 21 height 10
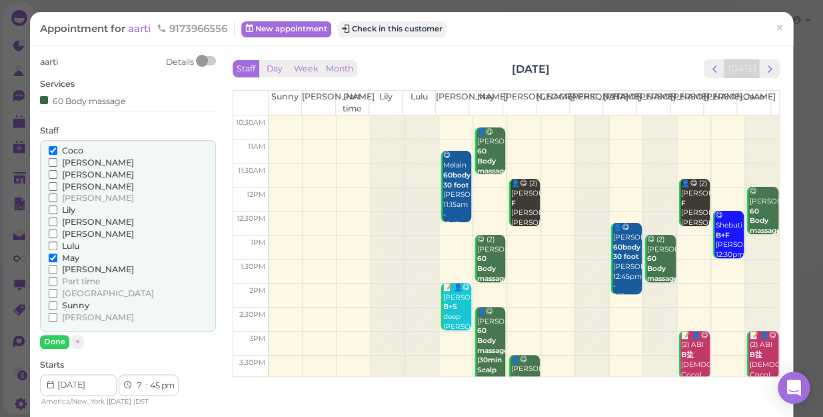
click at [57, 149] on input "Coco" at bounding box center [53, 150] width 9 height 9
click at [54, 341] on button "Done" at bounding box center [54, 342] width 29 height 14
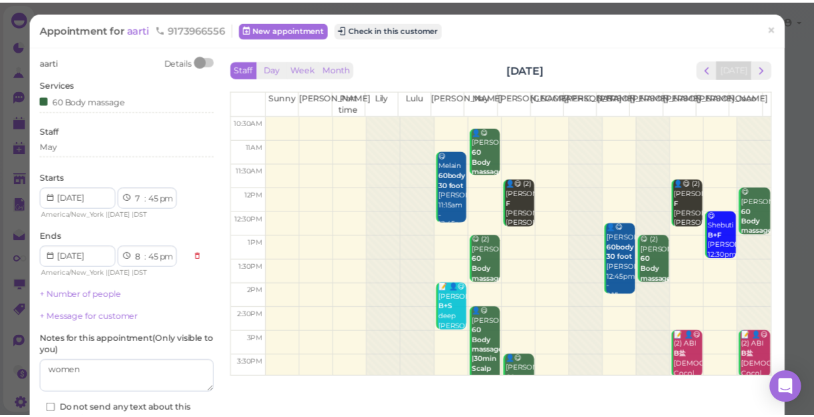
scroll to position [97, 0]
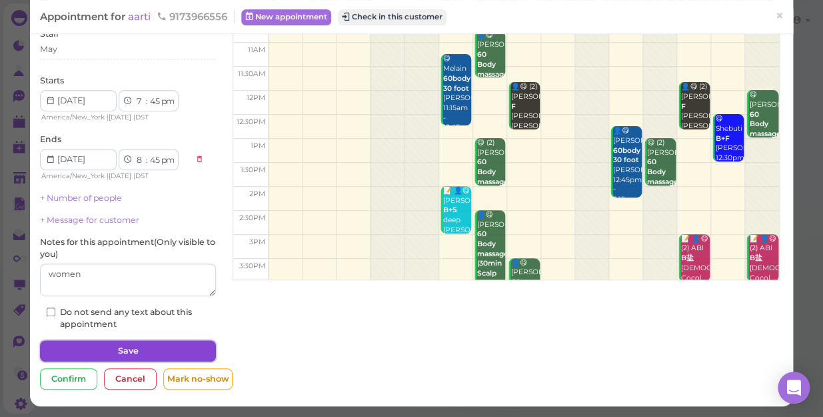
click at [137, 345] on button "Save" at bounding box center [128, 350] width 176 height 21
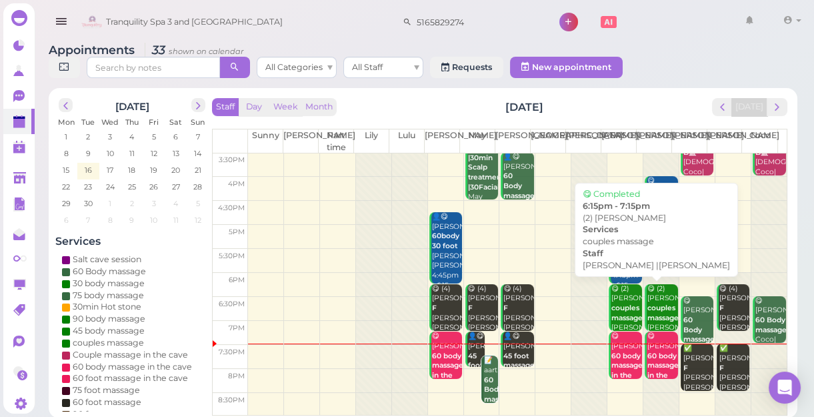
scroll to position [5, 0]
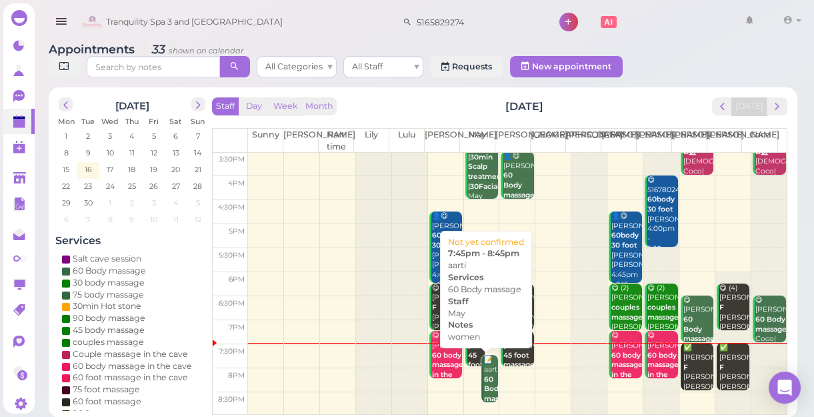
click at [487, 380] on b "60 Body massage" at bounding box center [499, 389] width 31 height 28
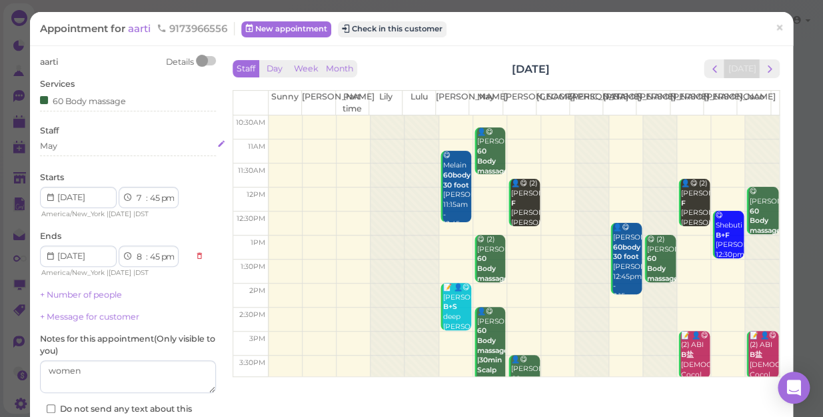
click at [147, 150] on div "May" at bounding box center [128, 146] width 176 height 12
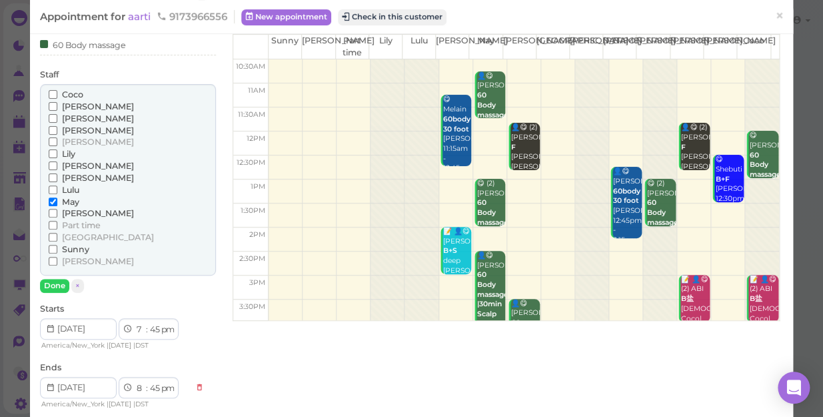
scroll to position [121, 0]
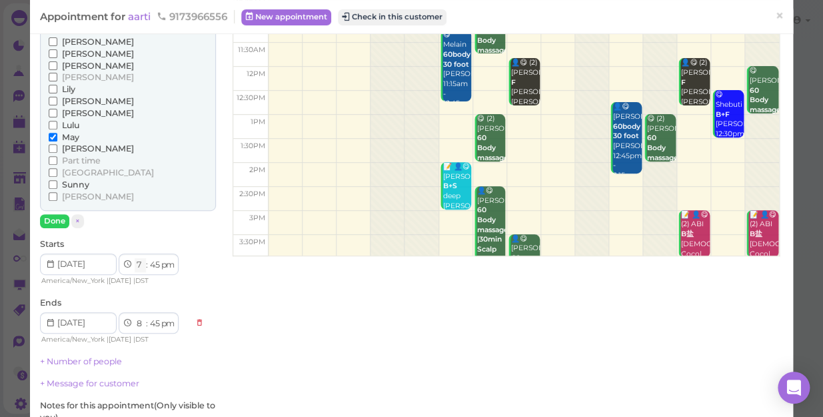
click at [137, 263] on select "1 2 3 4 5 6 7 8 9 10 11 12" at bounding box center [140, 265] width 11 height 14
select select "8"
click at [135, 258] on select "1 2 3 4 5 6 7 8 9 10 11 12" at bounding box center [140, 265] width 11 height 14
select select "9"
click at [159, 261] on select "00 05 10 15 20 25 30 35 40 45 50 55" at bounding box center [154, 265] width 13 height 14
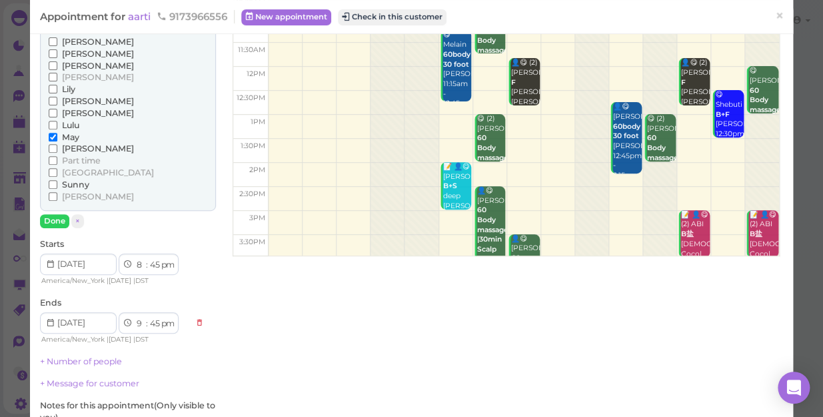
select select "00"
click at [148, 258] on select "00 05 10 15 20 25 30 35 40 45 50 55" at bounding box center [154, 265] width 13 height 14
select select "00"
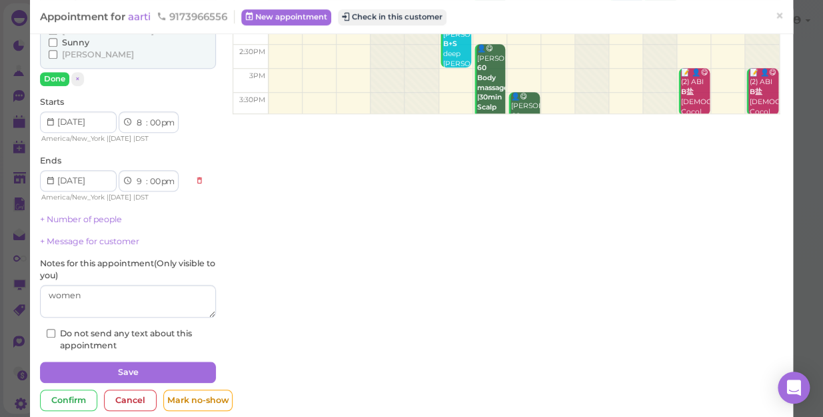
scroll to position [284, 0]
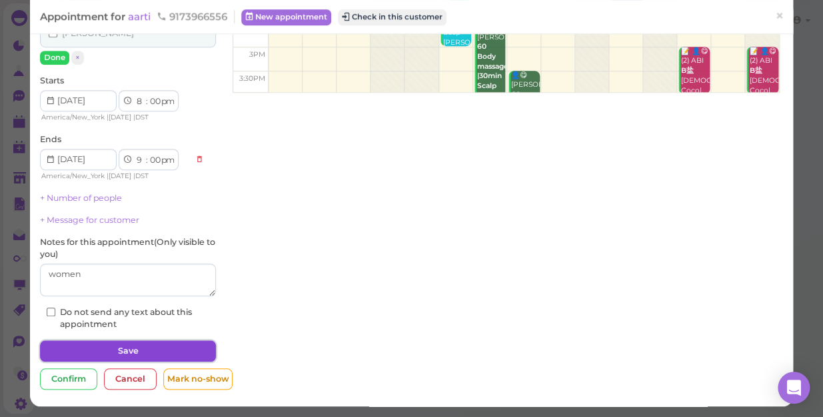
click at [170, 352] on button "Save" at bounding box center [128, 350] width 176 height 21
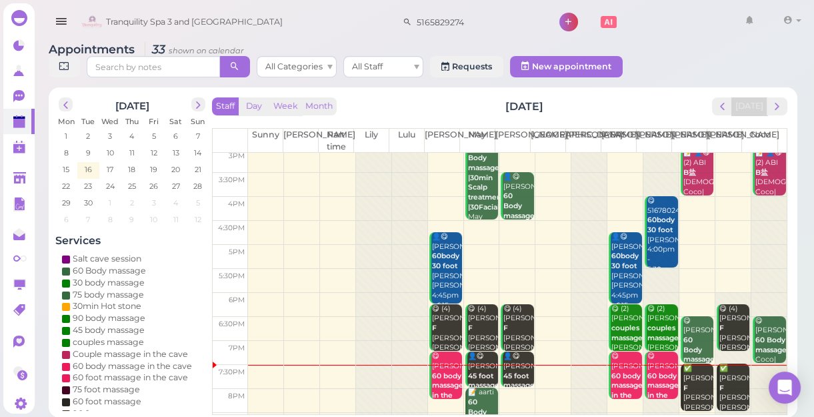
scroll to position [241, 0]
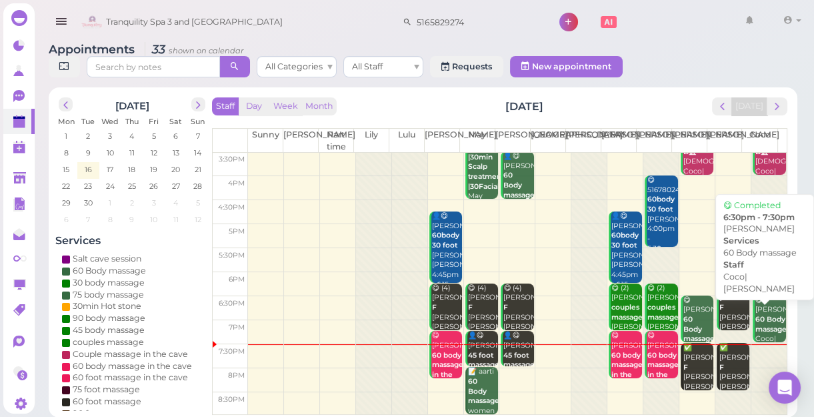
click at [760, 329] on b "60 Body massage" at bounding box center [770, 324] width 31 height 19
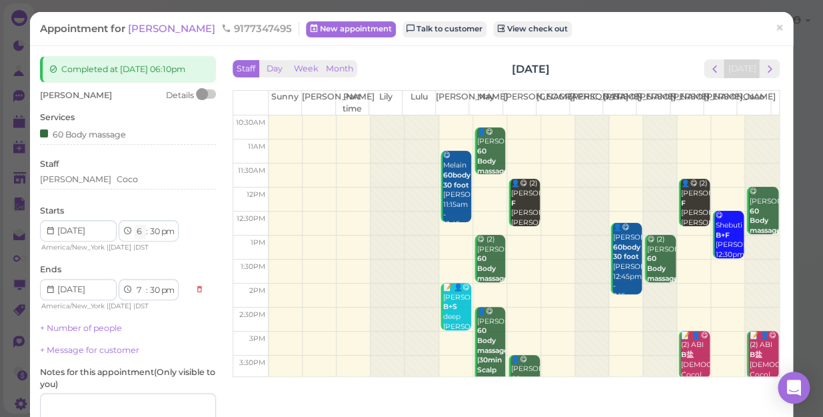
click at [140, 232] on select "1 2 3 4 5 6 7 8 9 10 11 12" at bounding box center [140, 232] width 11 height 14
select select "7"
click at [135, 225] on select "1 2 3 4 5 6 7 8 9 10 11 12" at bounding box center [140, 232] width 11 height 14
select select "8"
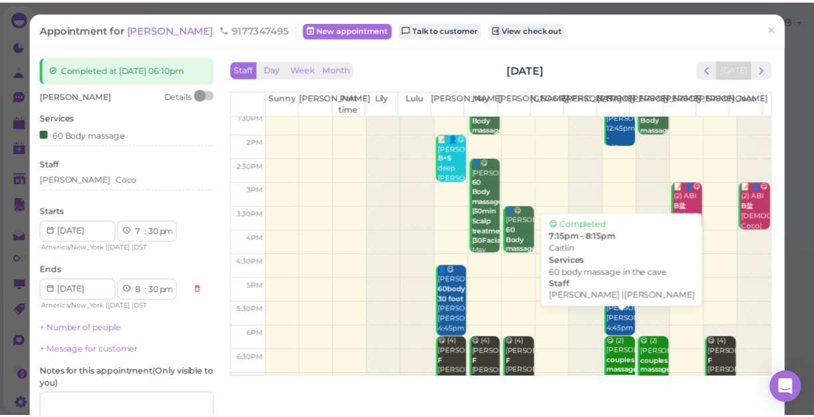
scroll to position [241, 0]
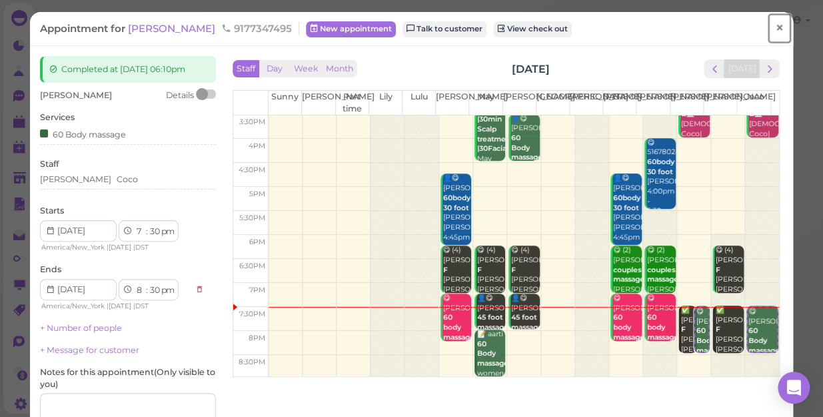
click at [775, 28] on span "×" at bounding box center [779, 28] width 9 height 19
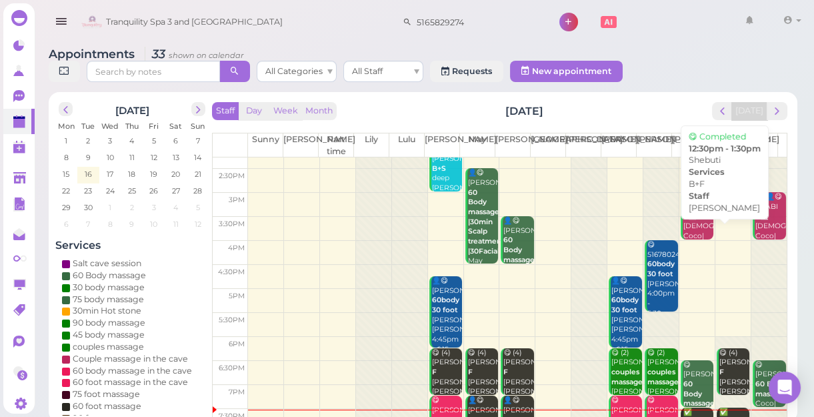
scroll to position [181, 0]
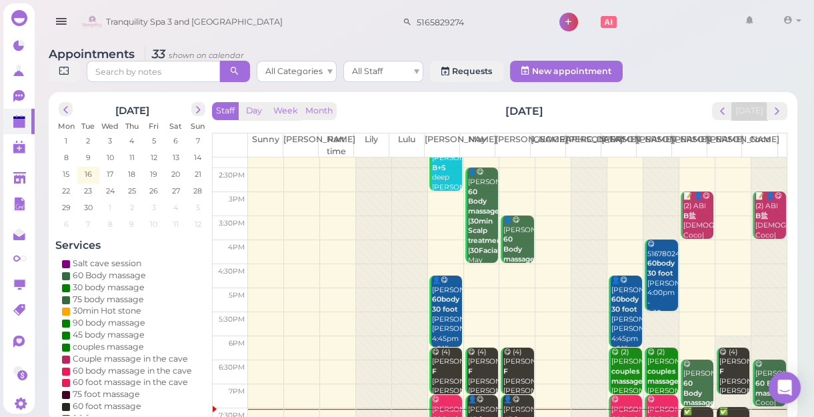
click at [673, 13] on div "Tranquility Spa 3 and [GEOGRAPHIC_DATA] 5165829274 1 Account Refer Friends" at bounding box center [442, 22] width 728 height 38
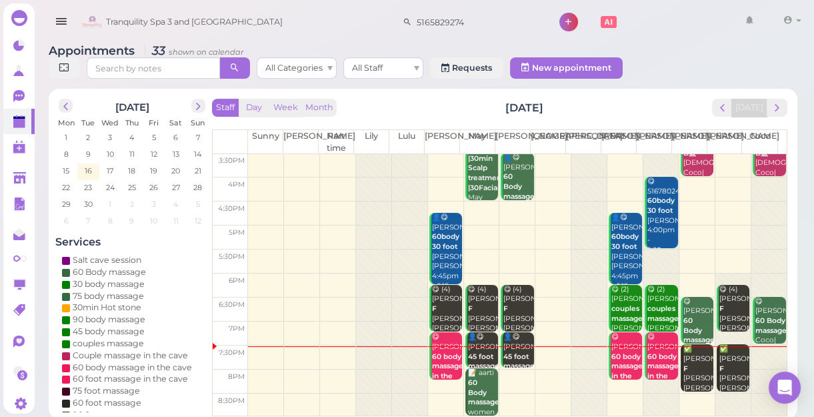
scroll to position [5, 0]
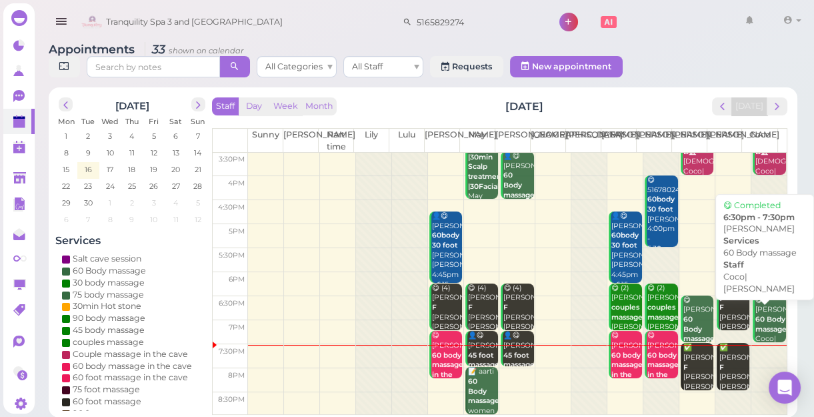
click at [767, 327] on b "60 Body massage" at bounding box center [770, 324] width 31 height 19
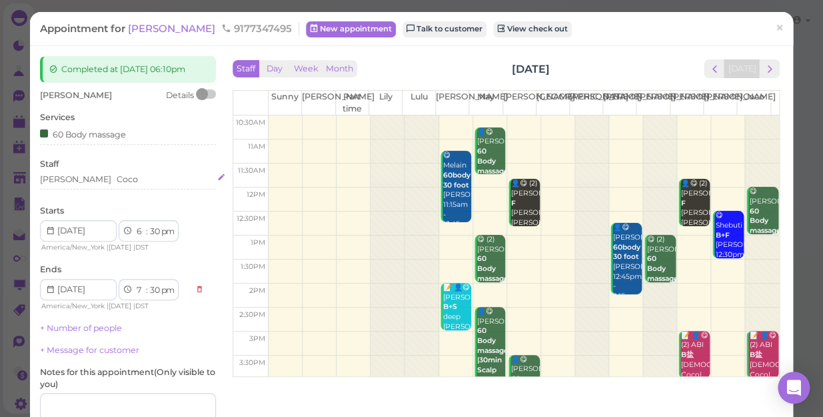
click at [113, 185] on div "[PERSON_NAME]" at bounding box center [128, 179] width 176 height 12
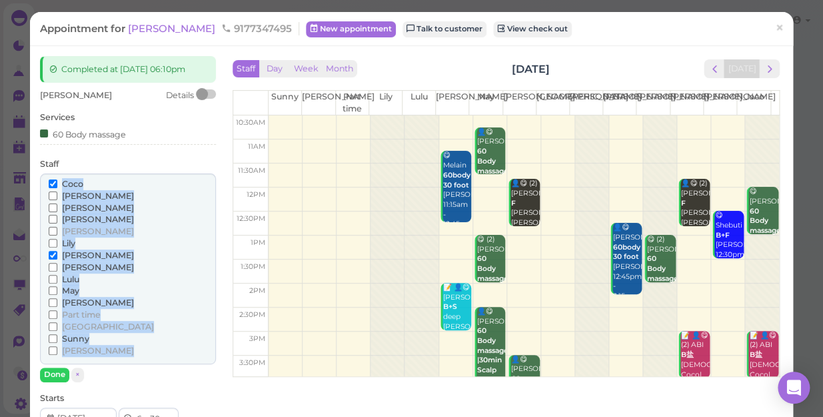
click at [113, 185] on div "Coco" at bounding box center [128, 184] width 159 height 12
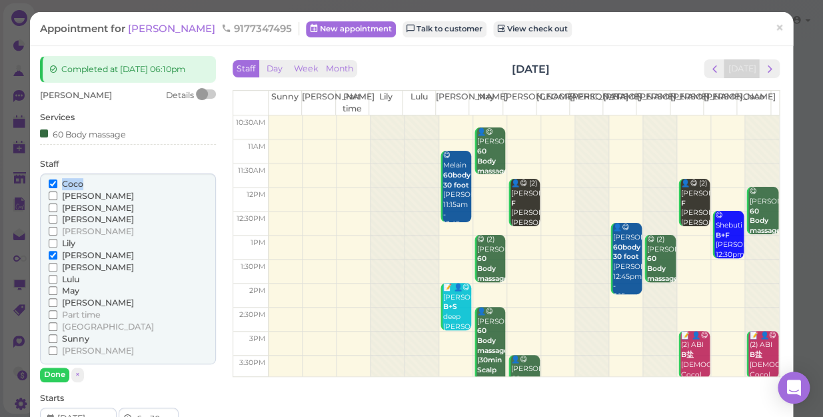
drag, startPoint x: 113, startPoint y: 185, endPoint x: 103, endPoint y: 130, distance: 55.7
click at [103, 130] on div "60 Body massage" at bounding box center [83, 134] width 86 height 14
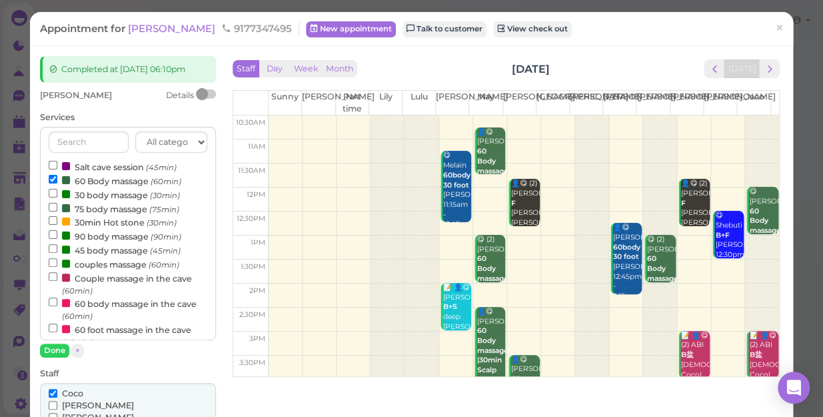
click at [103, 130] on div "All categories Relax session Full body Full body full body Salt cave massage Sa…" at bounding box center [128, 233] width 176 height 213
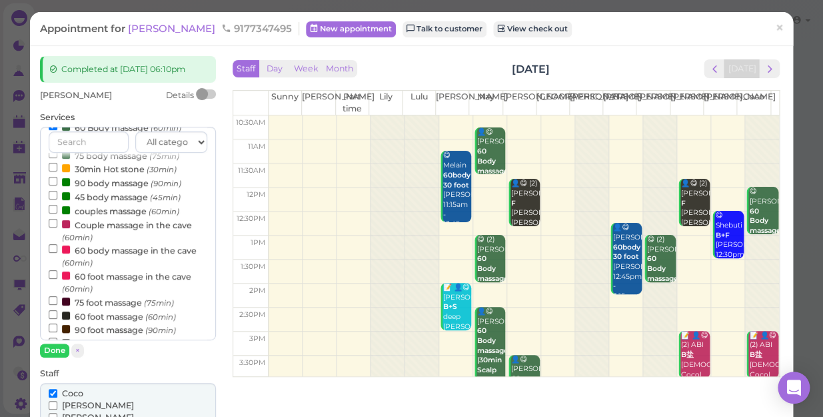
scroll to position [121, 0]
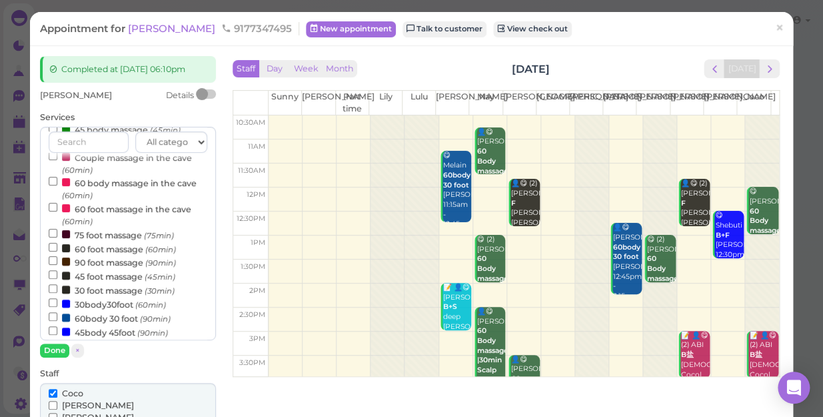
click at [113, 293] on label "30 foot massage (30min)" at bounding box center [112, 290] width 126 height 14
click at [57, 293] on input "30 foot massage (30min)" at bounding box center [53, 288] width 9 height 9
select select "8"
select select "00"
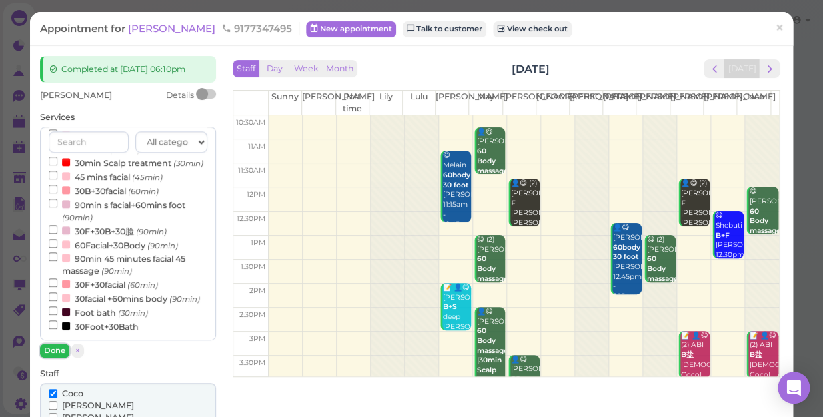
click at [58, 353] on button "Done" at bounding box center [54, 350] width 29 height 14
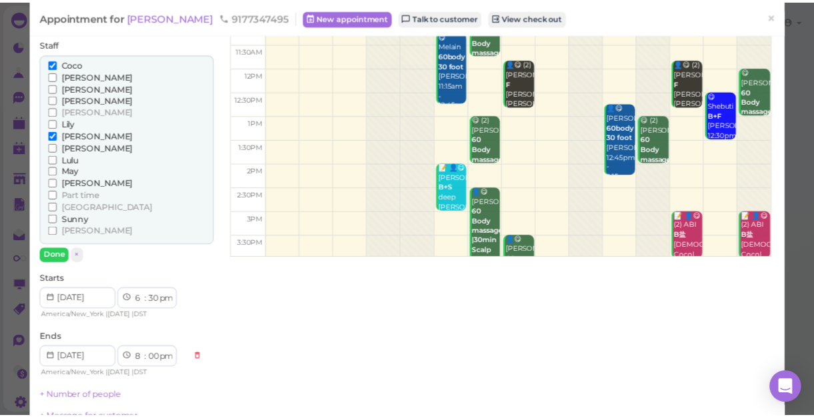
scroll to position [121, 0]
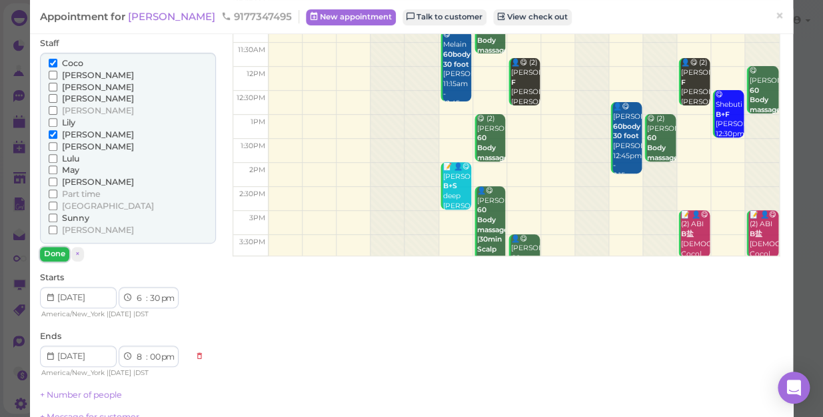
click at [57, 261] on button "Done" at bounding box center [54, 254] width 29 height 14
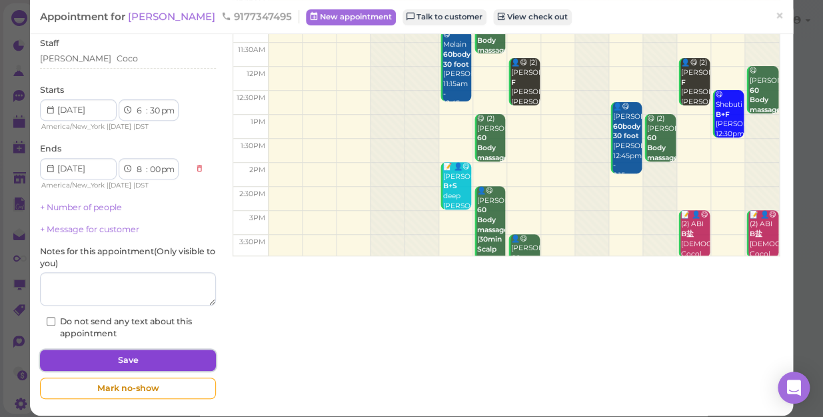
click at [128, 364] on button "Save" at bounding box center [128, 359] width 176 height 21
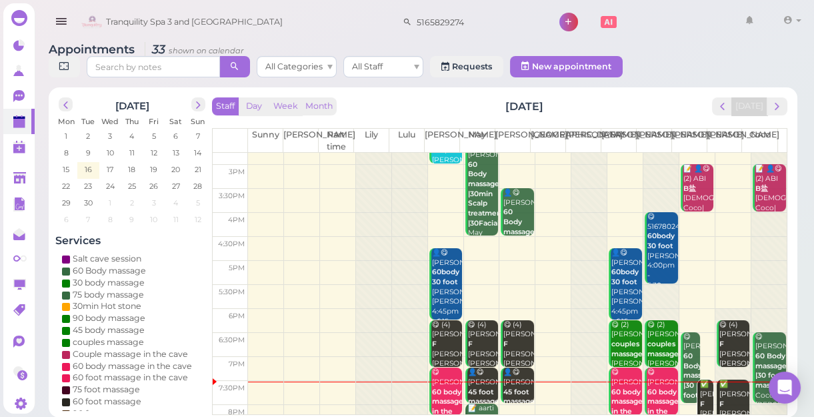
scroll to position [241, 0]
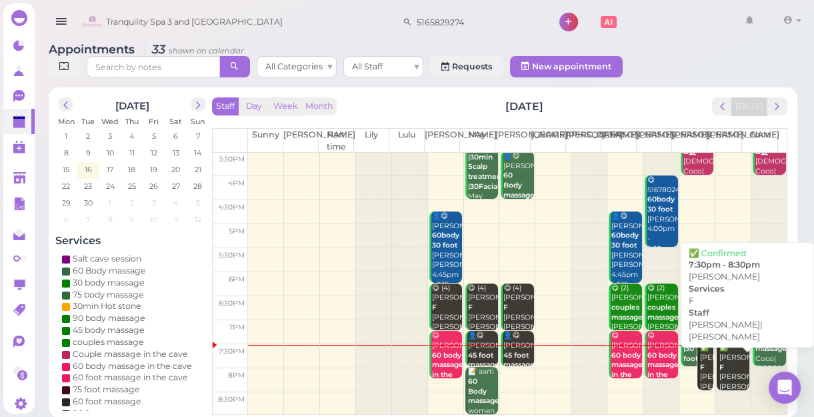
click at [724, 364] on div "✅ [PERSON_NAME] F [PERSON_NAME]|[PERSON_NAME] 7:30pm - 8:30pm" at bounding box center [734, 382] width 31 height 79
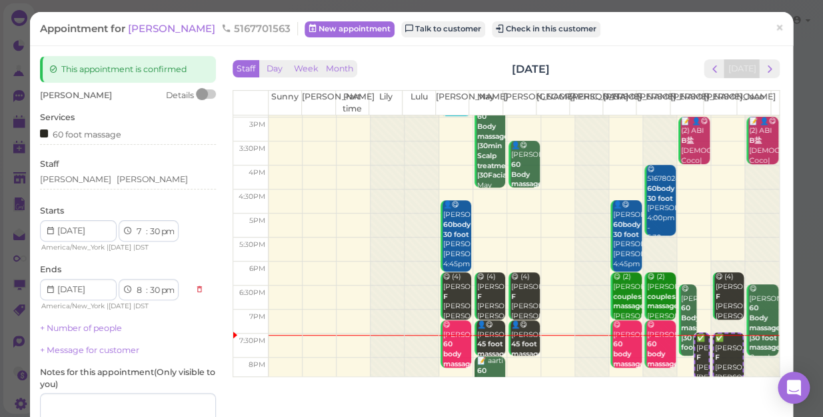
scroll to position [241, 0]
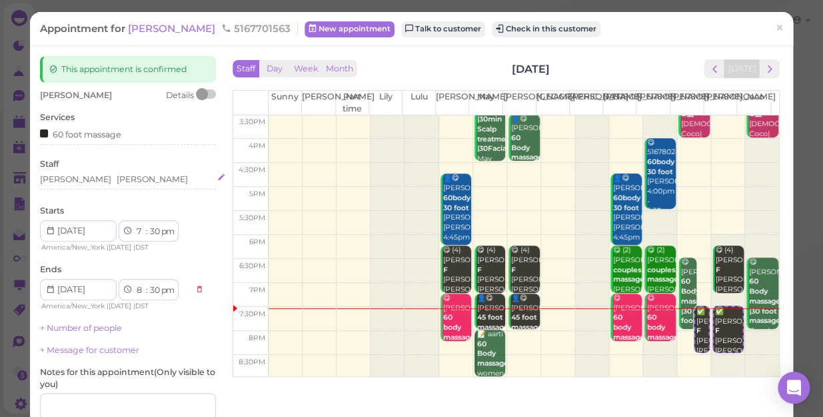
click at [100, 181] on div "[PERSON_NAME] [PERSON_NAME]" at bounding box center [128, 179] width 176 height 12
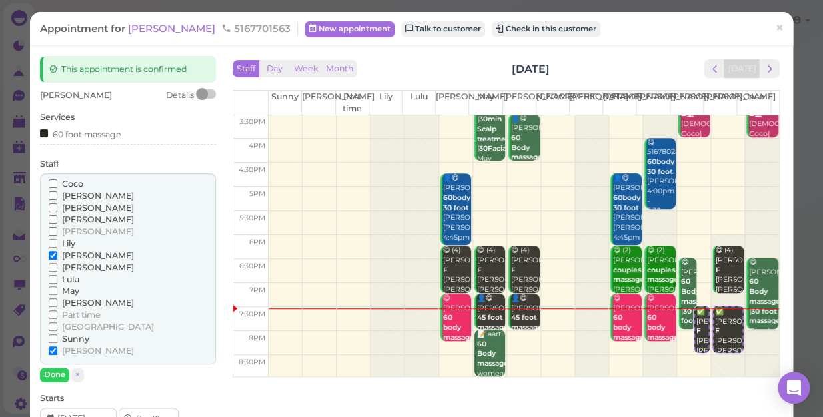
click at [72, 302] on span "[PERSON_NAME]" at bounding box center [98, 302] width 72 height 10
click at [57, 302] on input "[PERSON_NAME]" at bounding box center [53, 302] width 9 height 9
click at [75, 250] on span "[PERSON_NAME]" at bounding box center [98, 255] width 72 height 10
click at [57, 251] on input "[PERSON_NAME]" at bounding box center [53, 255] width 9 height 9
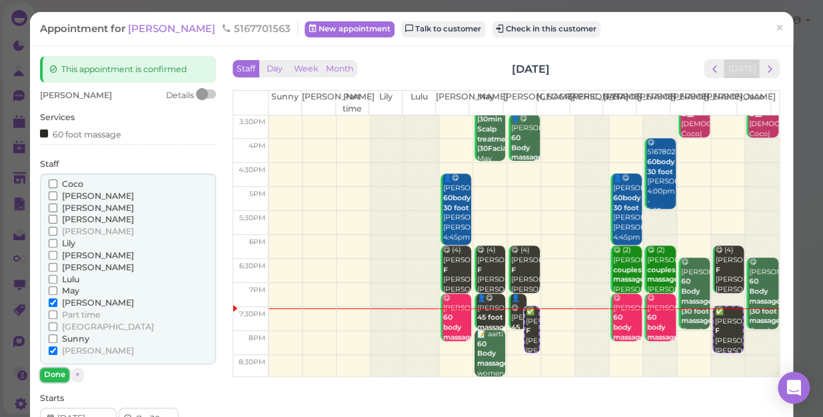
click at [54, 375] on button "Done" at bounding box center [54, 374] width 29 height 14
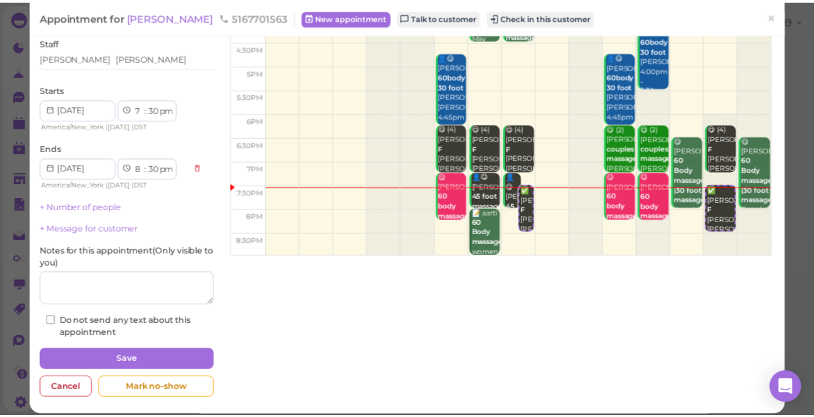
scroll to position [130, 0]
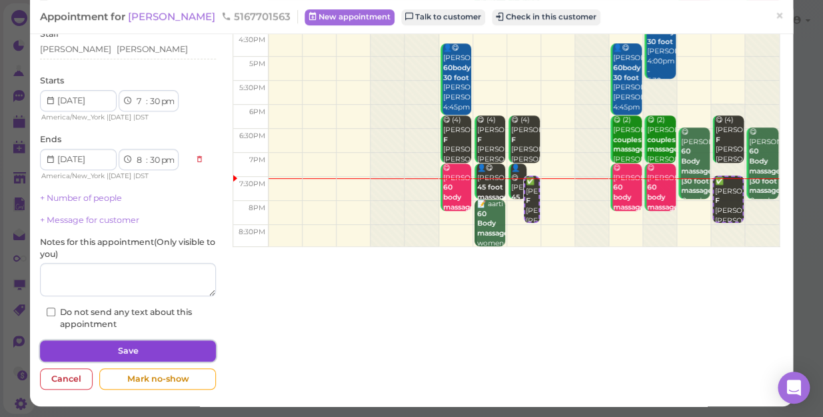
click at [126, 351] on button "Save" at bounding box center [128, 350] width 176 height 21
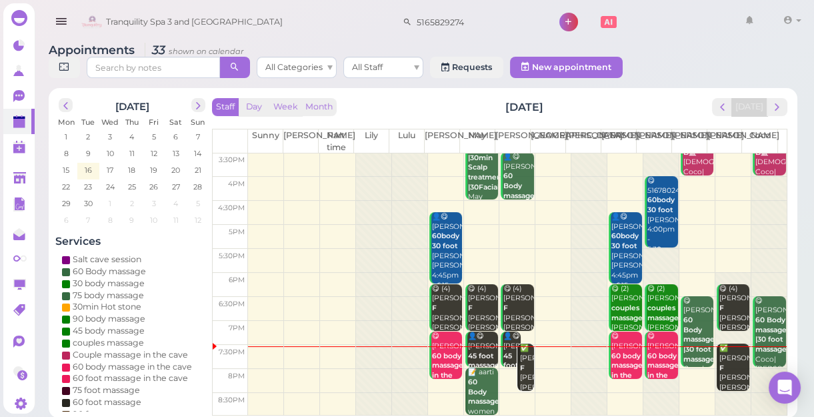
scroll to position [5, 0]
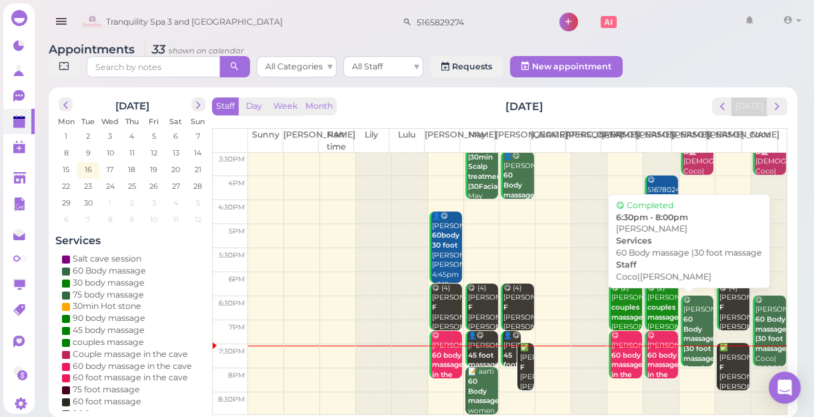
click at [686, 317] on div "😋 [PERSON_NAME] 60 Body massage |30 foot massage Coco|[PERSON_NAME] 6:30pm - 8:…" at bounding box center [698, 353] width 31 height 117
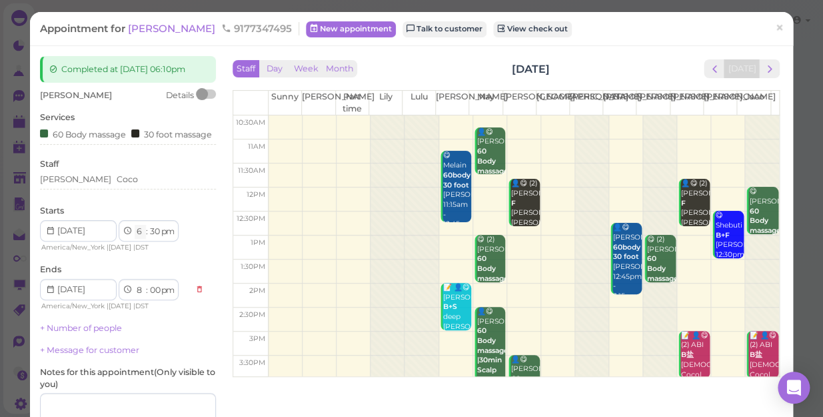
click at [141, 239] on select "1 2 3 4 5 6 7 8 9 10 11 12" at bounding box center [140, 232] width 11 height 14
select select "7"
click at [135, 235] on select "1 2 3 4 5 6 7 8 9 10 11 12" at bounding box center [140, 232] width 11 height 14
select select "9"
click at [156, 239] on select "00 05 10 15 20 25 30 35 40 45 50 55" at bounding box center [154, 232] width 13 height 14
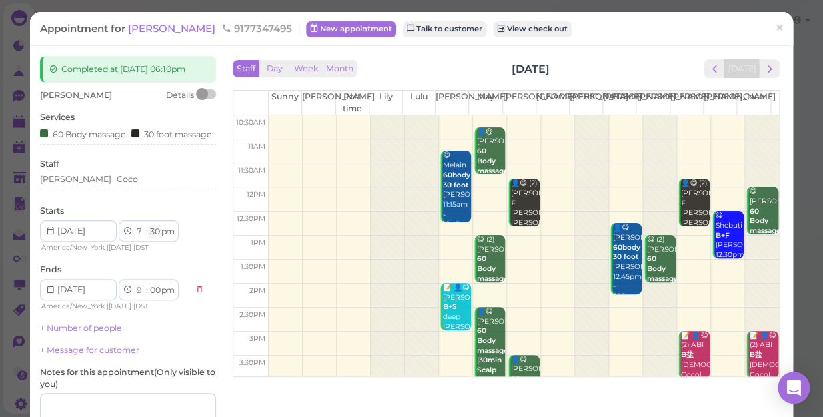
click at [156, 239] on select "00 05 10 15 20 25 30 35 40 45 50 55" at bounding box center [154, 232] width 13 height 14
click at [156, 238] on select "00 05 10 15 20 25 30 35 40 45 50 55" at bounding box center [154, 232] width 13 height 14
select select "00"
click at [148, 235] on select "00 05 10 15 20 25 30 35 40 45 50 55" at bounding box center [154, 232] width 13 height 14
select select "8"
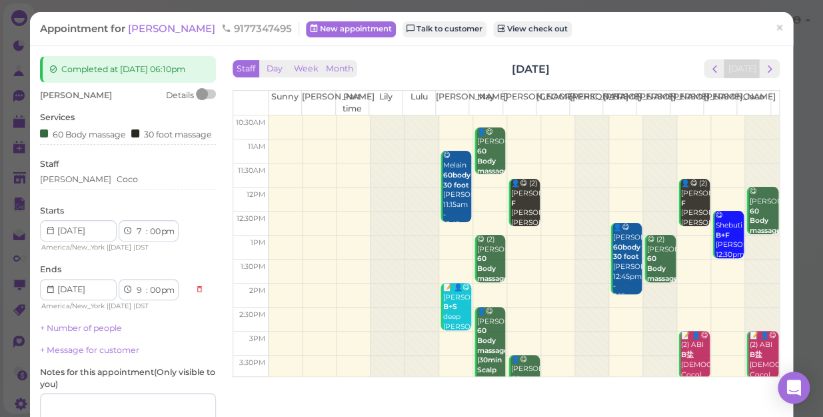
select select "30"
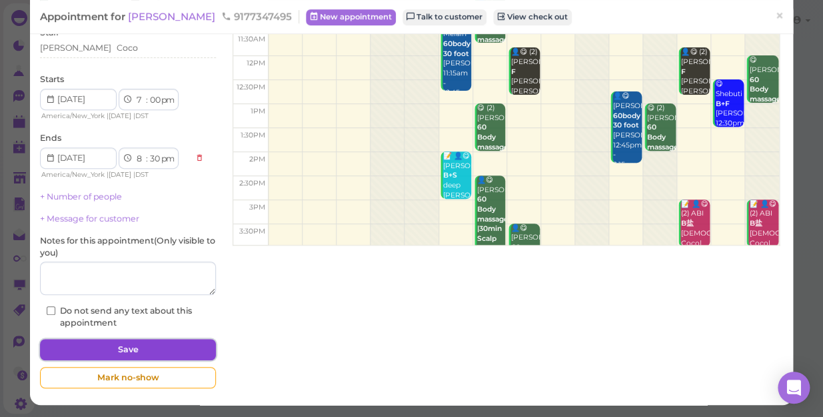
click at [174, 344] on button "Save" at bounding box center [128, 349] width 176 height 21
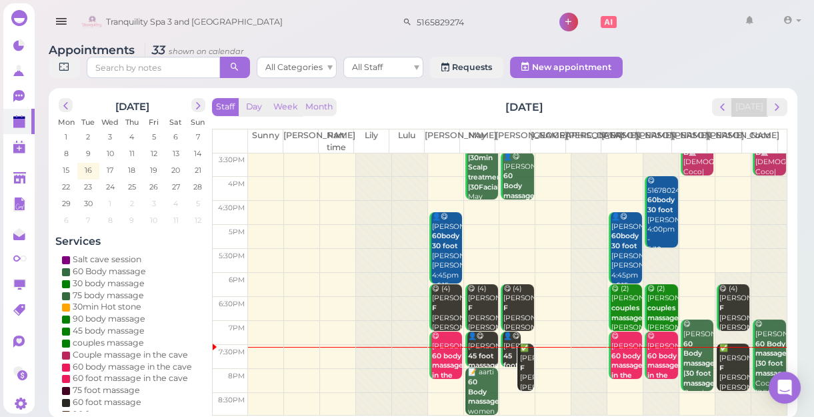
scroll to position [5, 0]
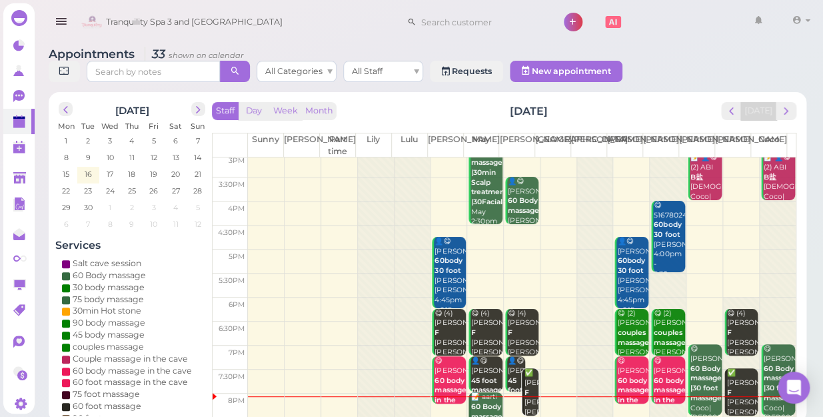
scroll to position [241, 0]
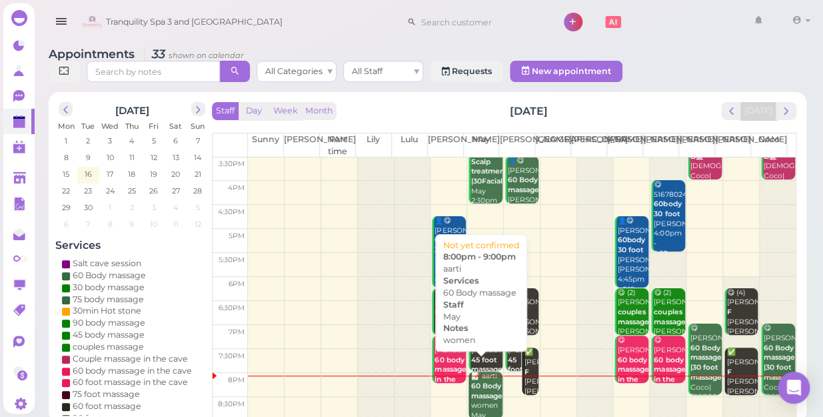
click at [477, 381] on b "60 Body massage" at bounding box center [486, 390] width 31 height 19
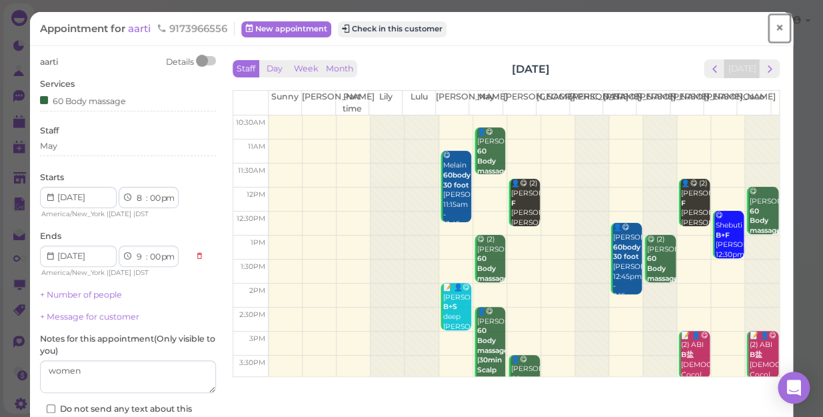
click at [775, 27] on span "×" at bounding box center [779, 28] width 9 height 19
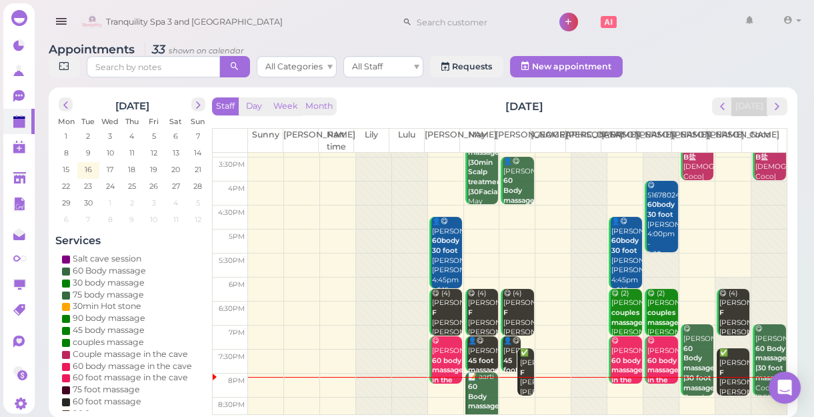
scroll to position [241, 0]
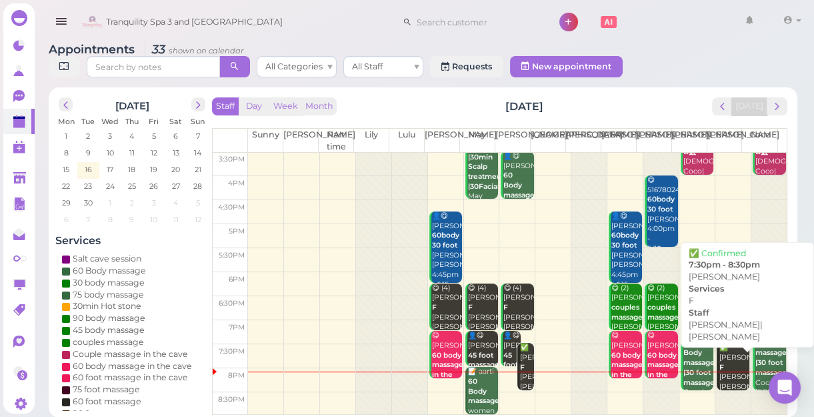
click at [721, 356] on div "✅ DANIEL F Mike|Tina 7:30pm - 8:30pm" at bounding box center [734, 382] width 31 height 79
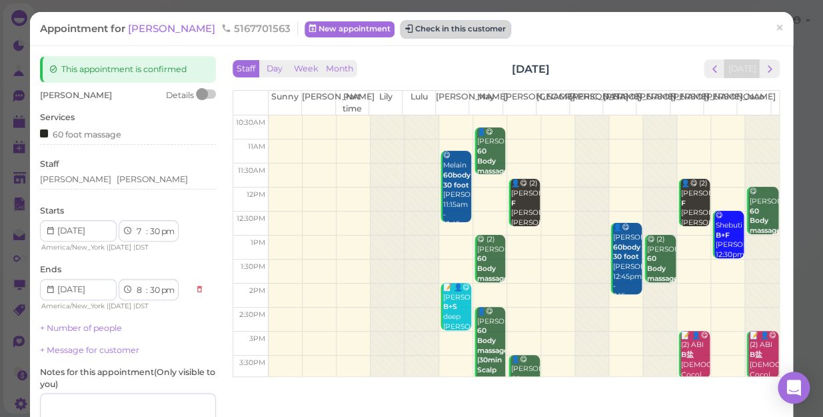
click at [443, 33] on button "Check in this customer" at bounding box center [455, 29] width 109 height 16
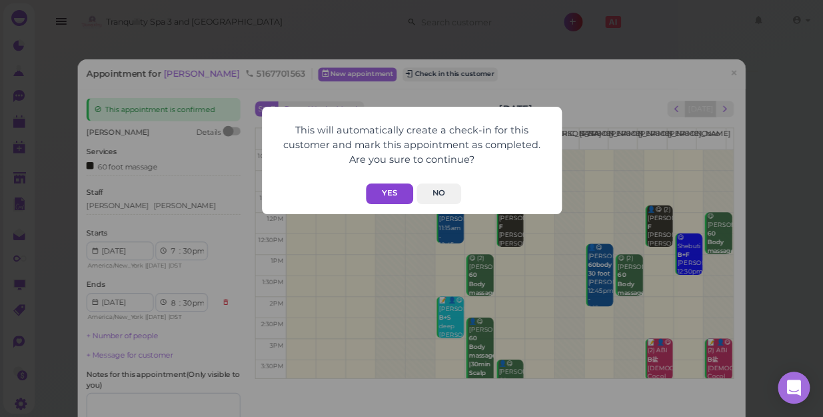
click at [397, 195] on button "Yes" at bounding box center [389, 193] width 47 height 21
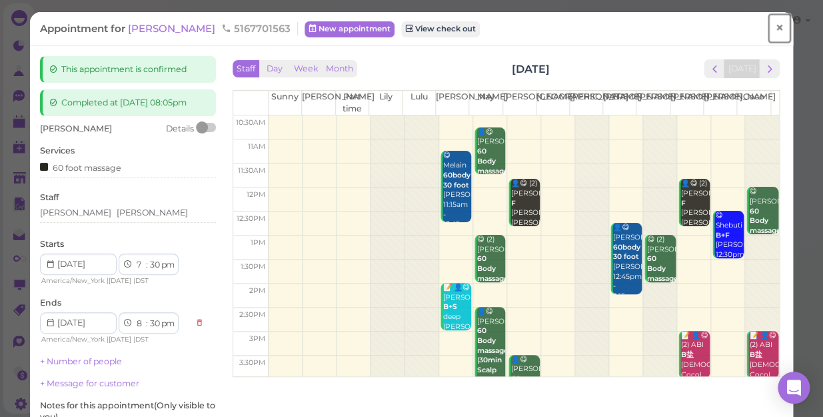
click at [775, 28] on span "×" at bounding box center [779, 28] width 9 height 19
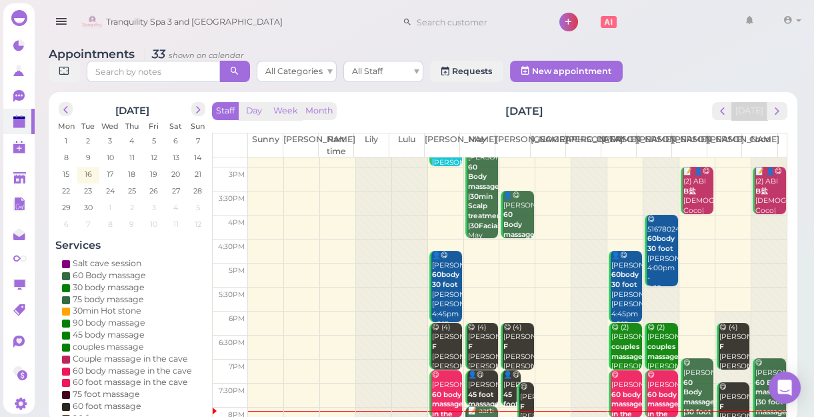
scroll to position [241, 0]
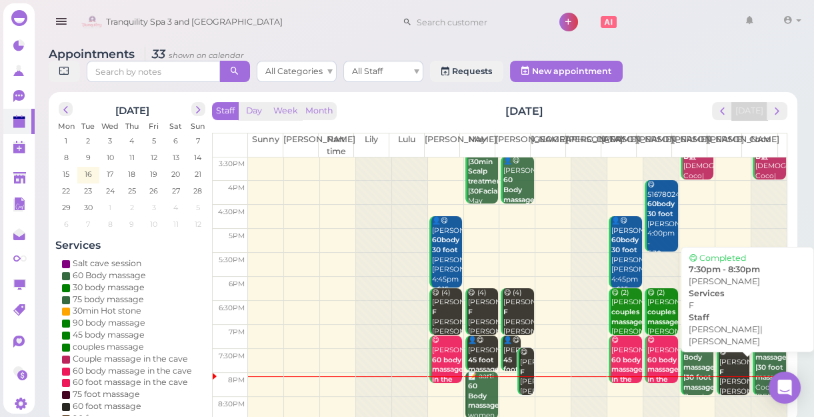
click at [725, 368] on div "😋 DANIEL F Mike|Tina 7:30pm - 8:30pm" at bounding box center [734, 386] width 31 height 79
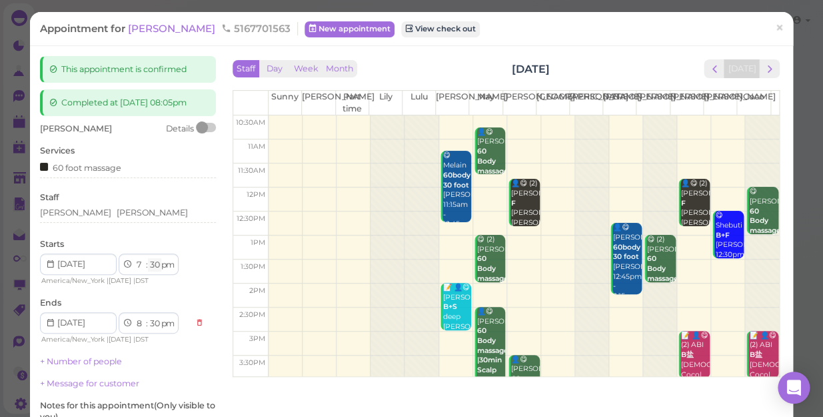
click at [158, 265] on select "00 05 10 15 20 25 30 35 40 45 50 55" at bounding box center [154, 265] width 13 height 14
click at [775, 26] on span "×" at bounding box center [779, 28] width 9 height 19
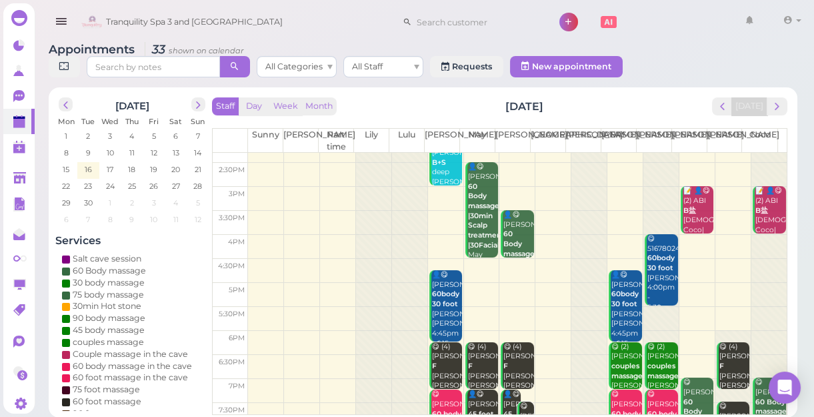
scroll to position [241, 0]
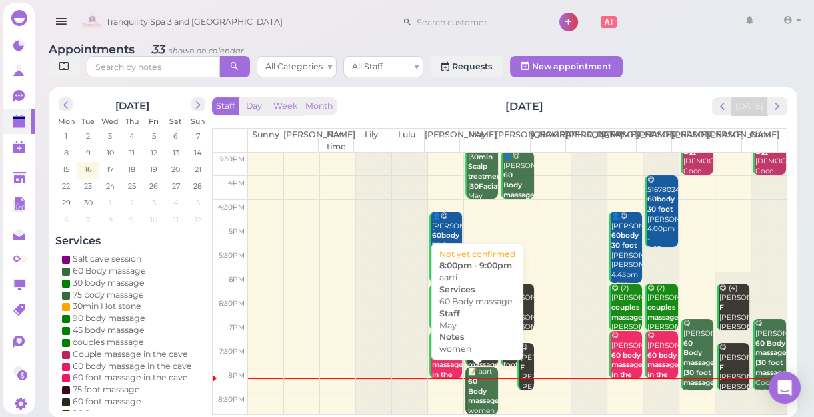
click at [478, 379] on div "📝 aarti 60 Body massage women May 8:00pm - 9:00pm" at bounding box center [482, 411] width 31 height 88
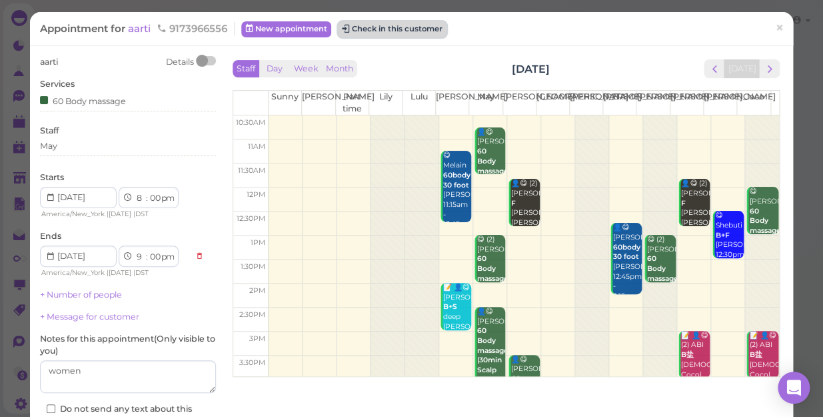
click at [393, 26] on button "Check in this customer" at bounding box center [392, 29] width 109 height 16
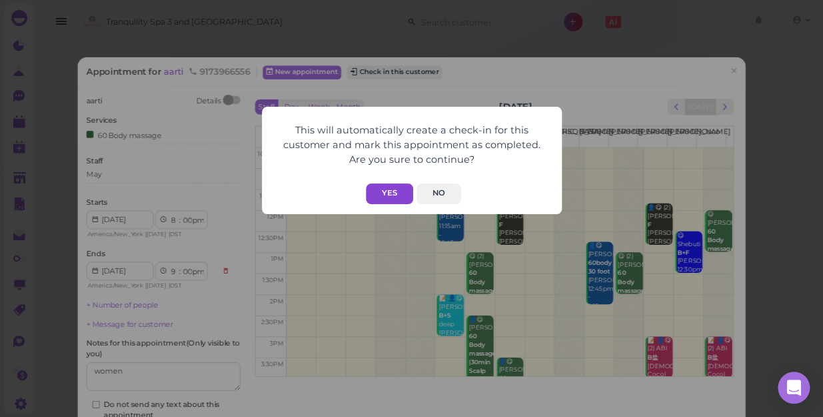
click at [399, 189] on button "Yes" at bounding box center [389, 193] width 47 height 21
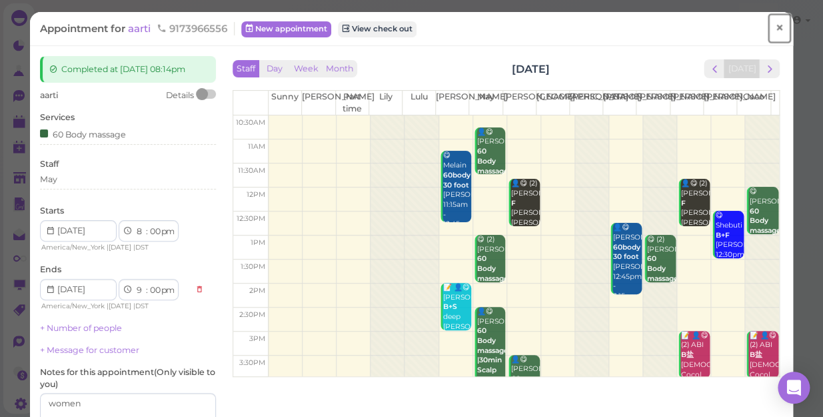
click at [775, 23] on span "×" at bounding box center [779, 28] width 9 height 19
click at [771, 23] on link at bounding box center [758, 21] width 39 height 37
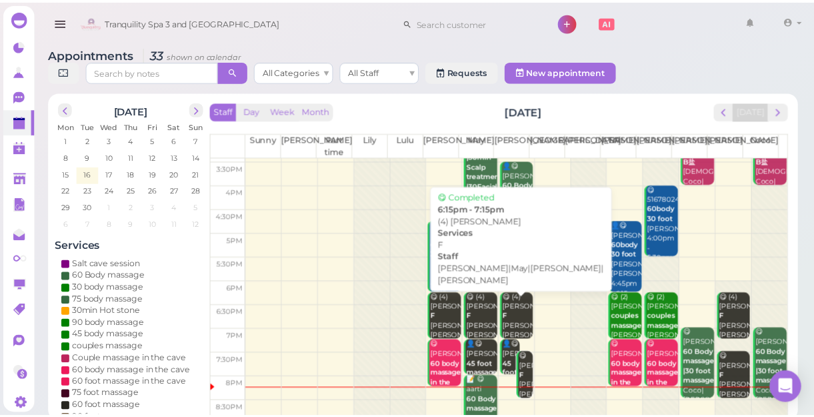
scroll to position [241, 0]
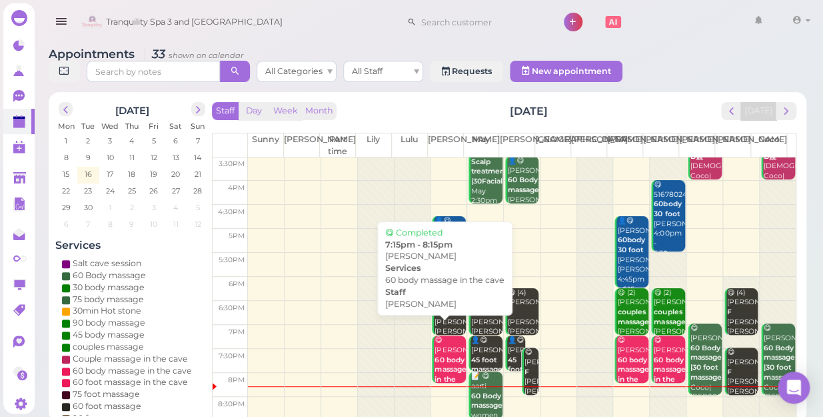
click at [441, 355] on b "60 body massage in the cave" at bounding box center [450, 374] width 31 height 38
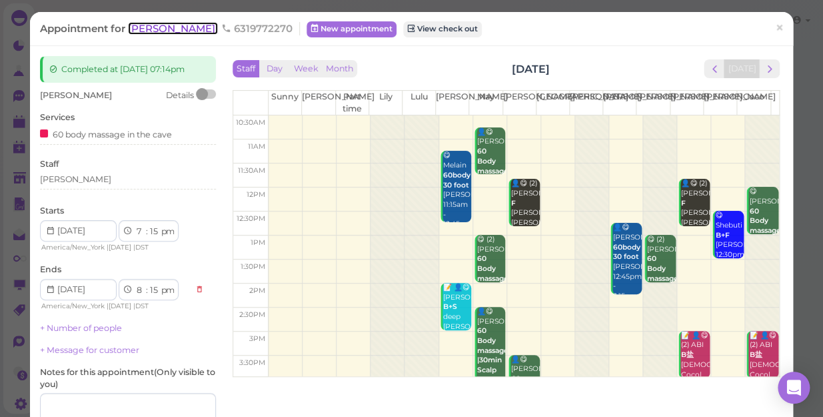
click at [151, 28] on span "[PERSON_NAME]" at bounding box center [173, 28] width 90 height 13
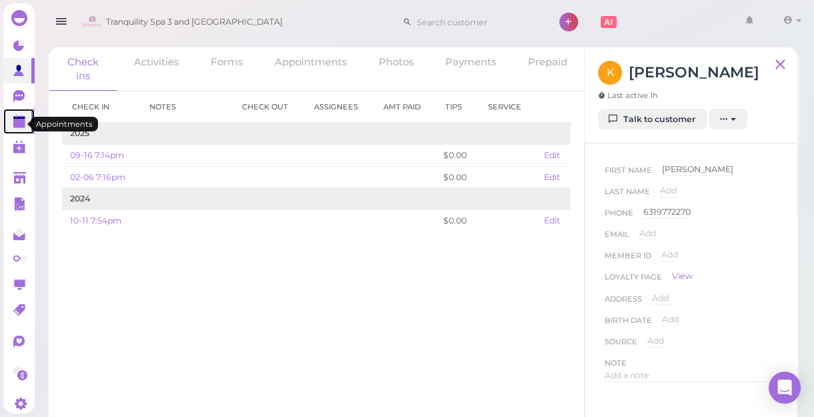
click at [19, 123] on polygon at bounding box center [19, 123] width 12 height 9
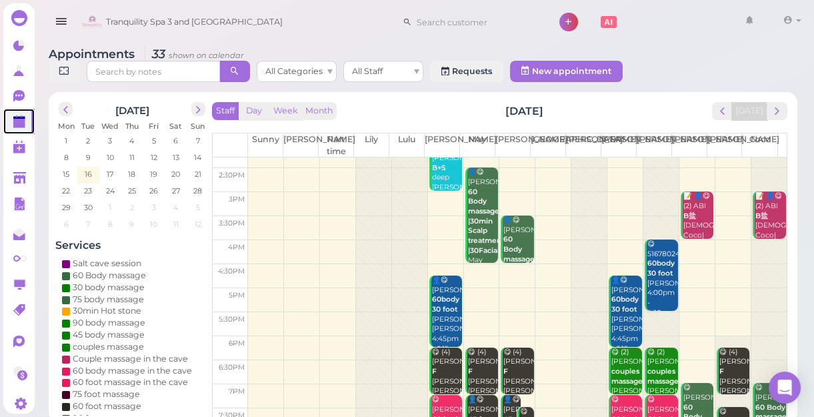
scroll to position [241, 0]
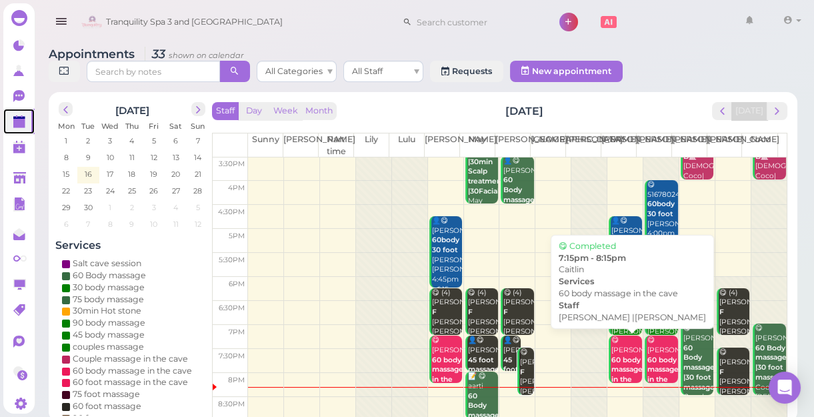
click at [613, 358] on b "60 body massage in the cave" at bounding box center [626, 374] width 31 height 38
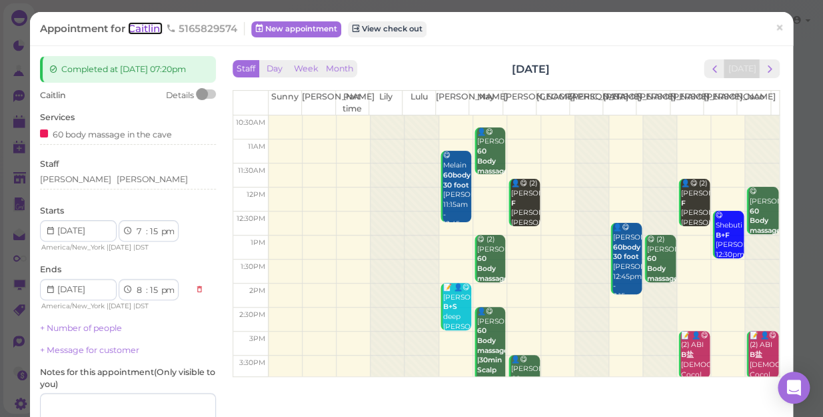
click at [147, 27] on span "Caitlin" at bounding box center [145, 28] width 35 height 13
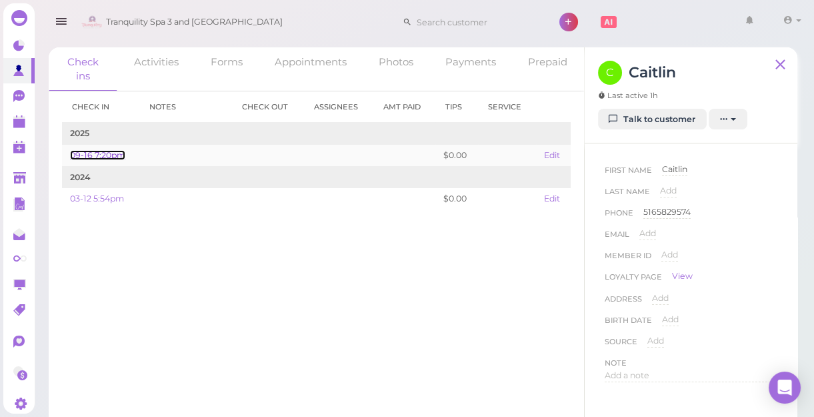
click at [110, 153] on link "09-16 7:20pm" at bounding box center [97, 155] width 55 height 10
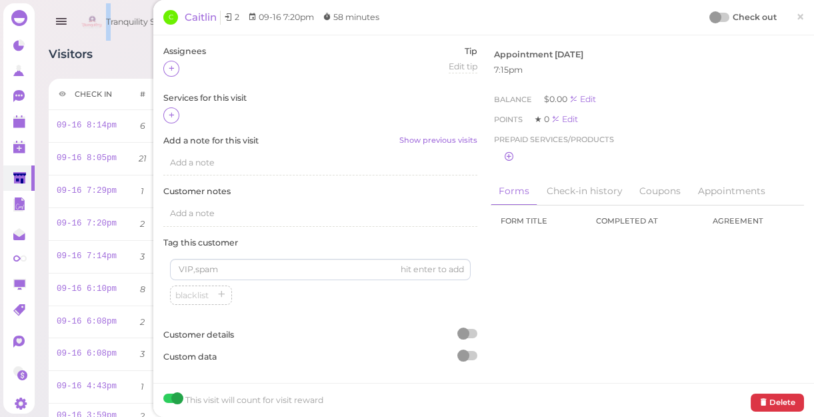
click at [109, 40] on span "Tranquility Spa 3 and [GEOGRAPHIC_DATA]" at bounding box center [194, 21] width 177 height 37
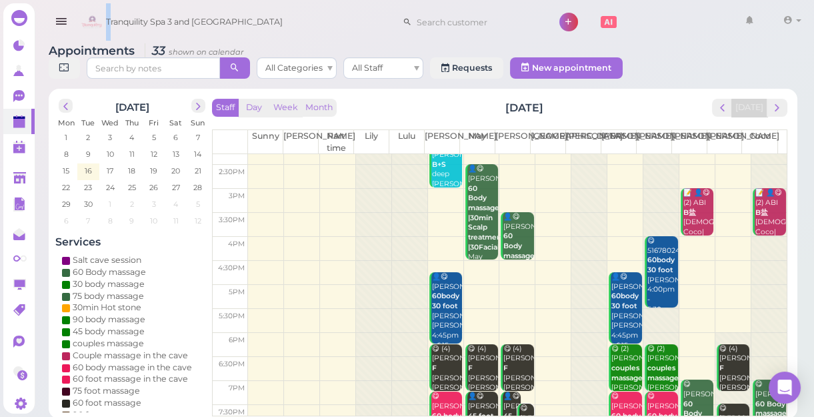
scroll to position [5, 0]
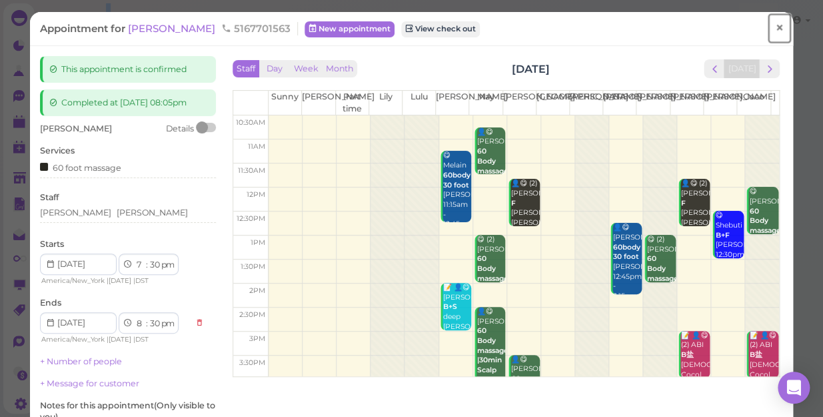
click at [775, 25] on span "×" at bounding box center [779, 28] width 9 height 19
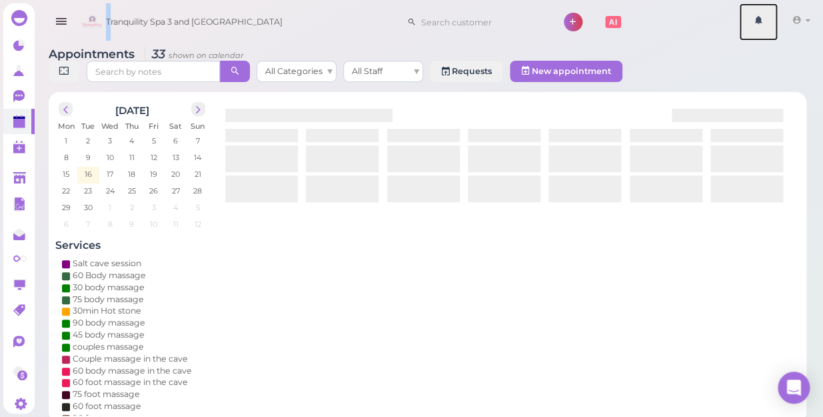
click at [770, 25] on link at bounding box center [758, 21] width 39 height 37
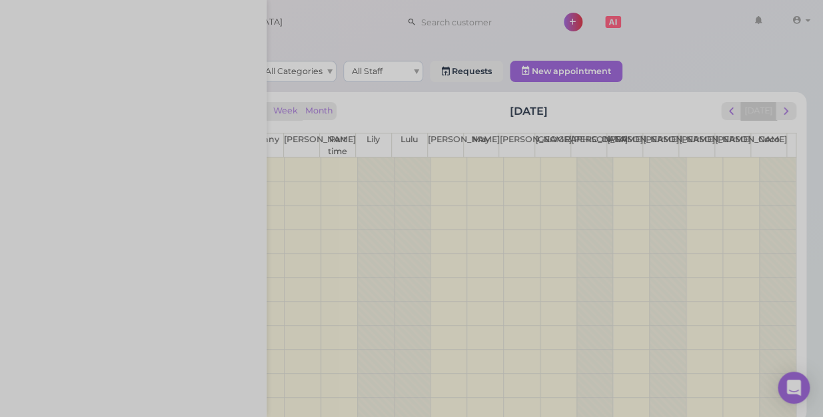
click at [770, 25] on div at bounding box center [411, 208] width 823 height 417
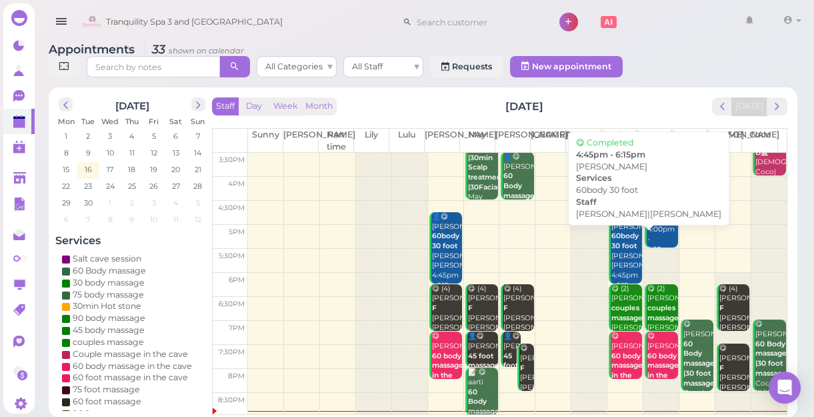
scroll to position [241, 0]
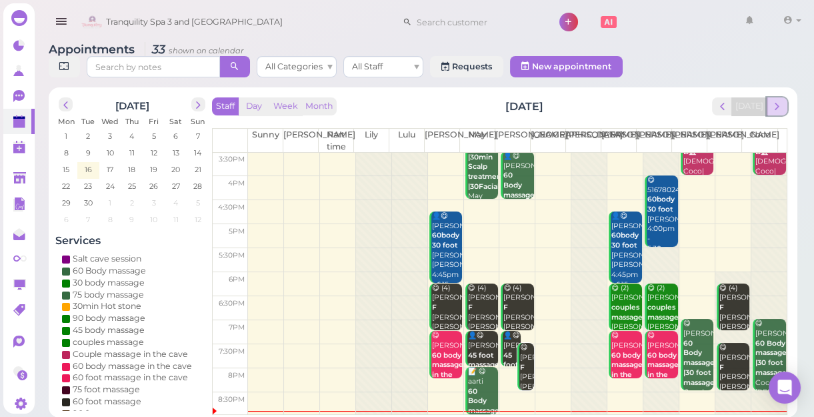
click at [782, 105] on span "next" at bounding box center [777, 106] width 13 height 13
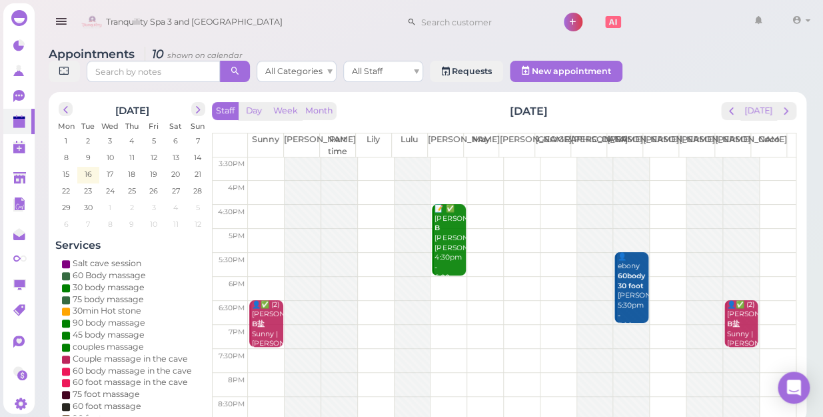
scroll to position [180, 0]
